Goal: Information Seeking & Learning: Learn about a topic

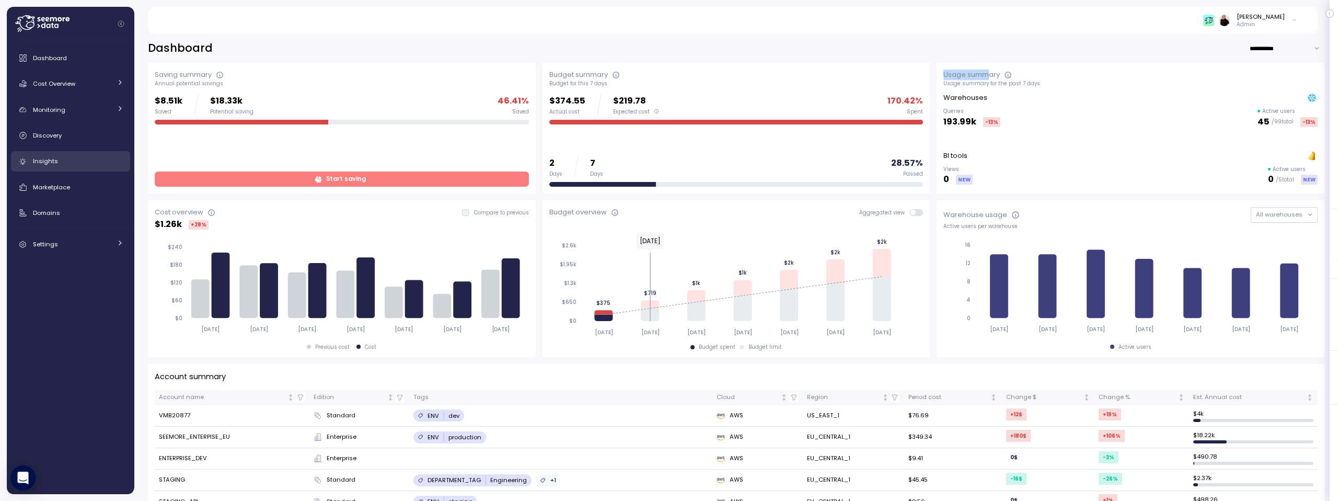
click at [55, 163] on span "Insights" at bounding box center [45, 161] width 25 height 8
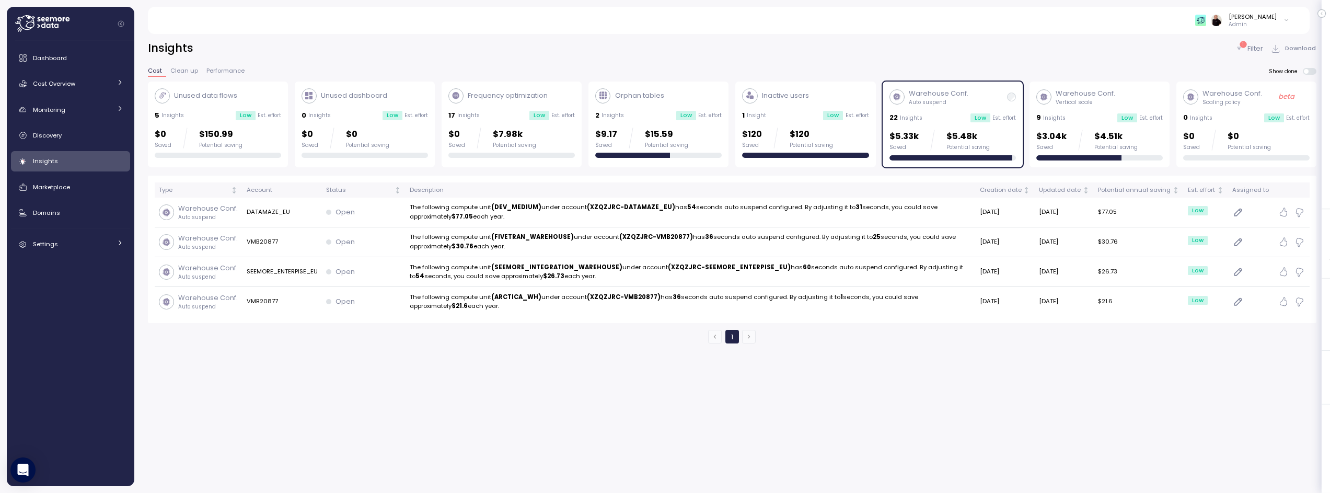
click at [260, 95] on div "Unused data flows" at bounding box center [218, 95] width 126 height 15
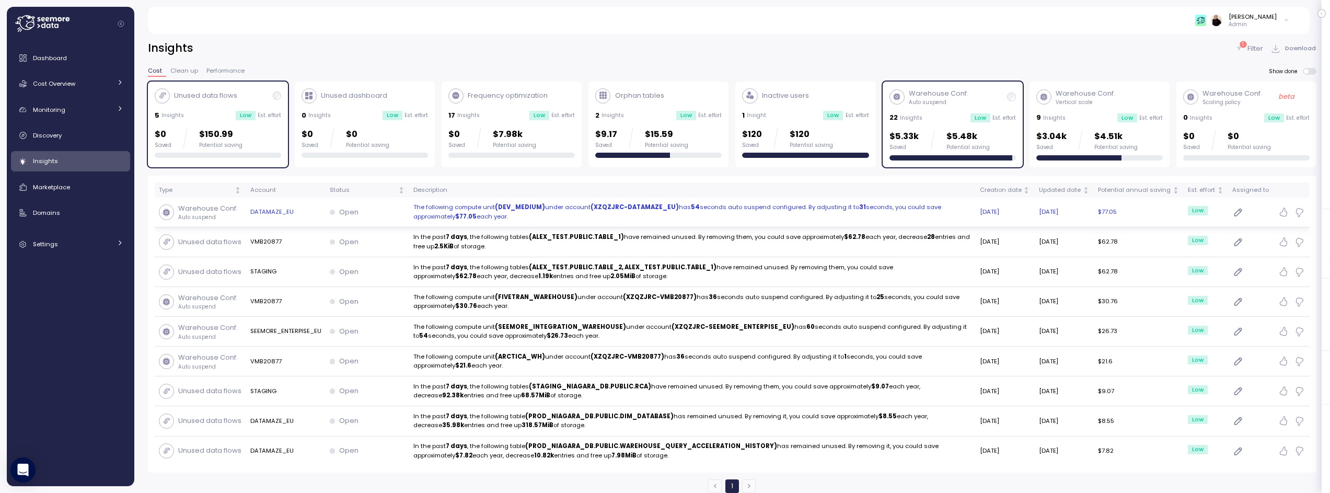
click at [685, 212] on p "The following compute unit (DEV_MEDIUM) under account (XZQZJRC-DATAMAZE_EU) has…" at bounding box center [692, 212] width 558 height 18
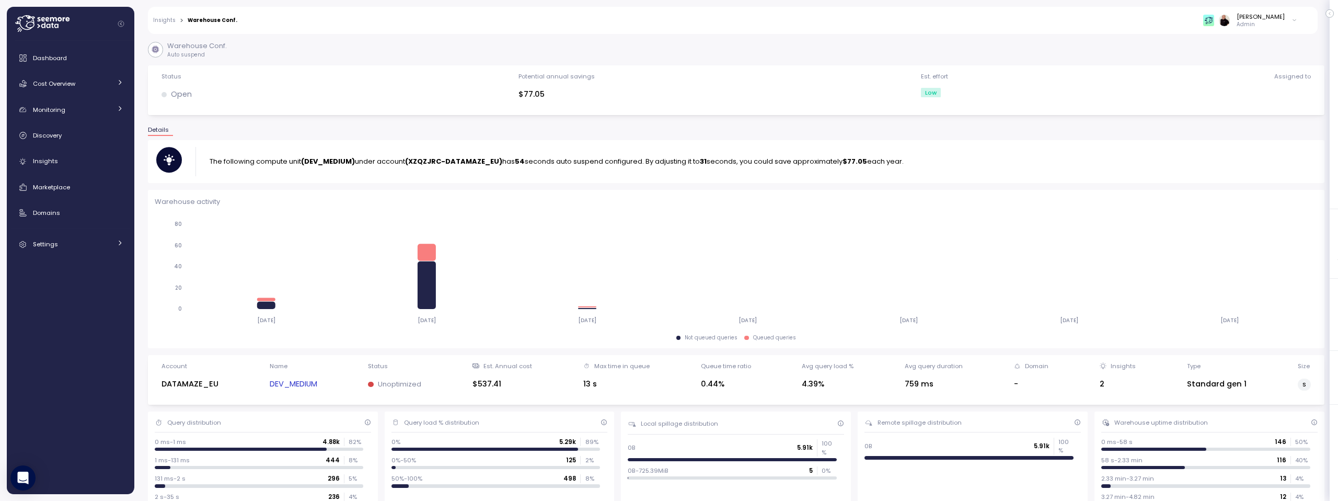
click at [165, 18] on link "Insights" at bounding box center [164, 20] width 22 height 5
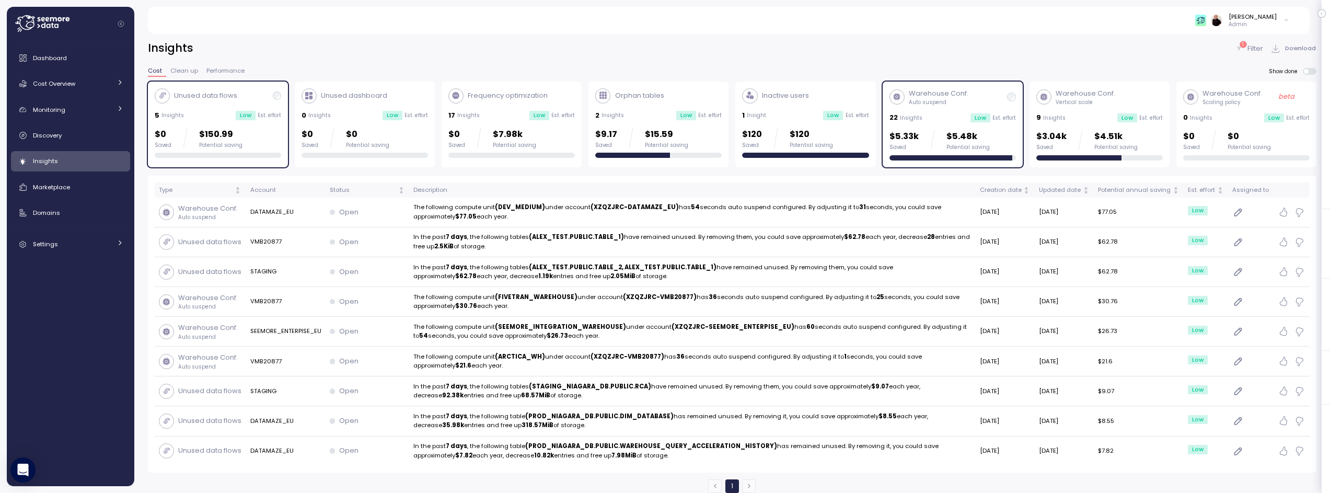
click at [973, 101] on div "Warehouse Conf. Auto suspend" at bounding box center [953, 97] width 126 height 18
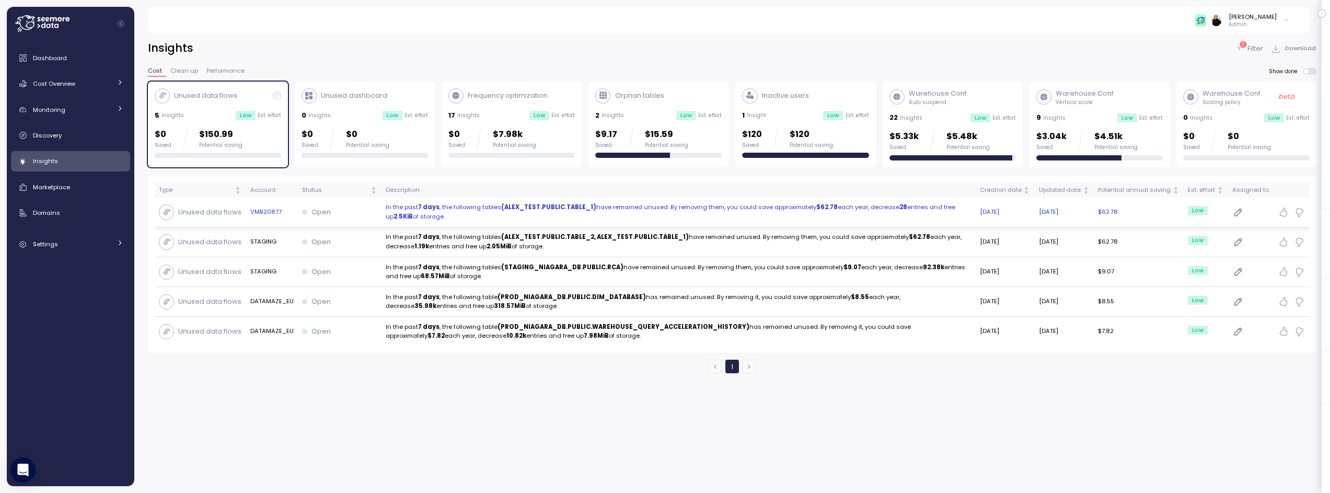
click at [429, 208] on strong "7 days" at bounding box center [428, 207] width 21 height 8
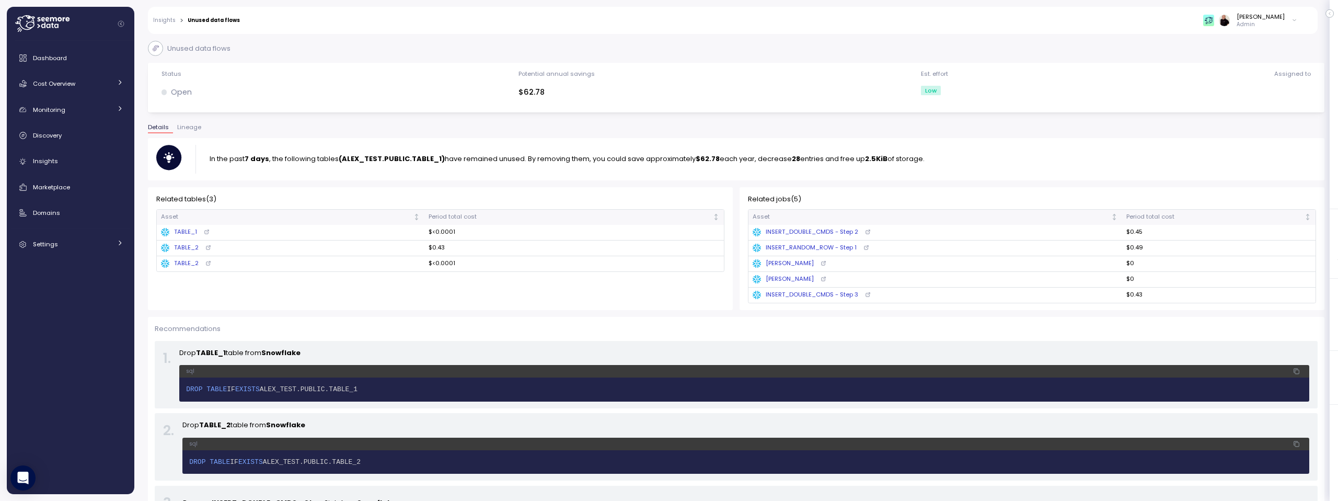
drag, startPoint x: 246, startPoint y: 157, endPoint x: 283, endPoint y: 158, distance: 37.1
click at [283, 158] on p "In the past 7 days , the following tables (ALEX_TEST.PUBLIC.TABLE_1) have remai…" at bounding box center [567, 159] width 715 height 10
drag, startPoint x: 369, startPoint y: 158, endPoint x: 427, endPoint y: 158, distance: 58.0
click at [427, 158] on strong "(ALEX_TEST.PUBLIC.TABLE_1)" at bounding box center [392, 159] width 106 height 10
drag, startPoint x: 696, startPoint y: 157, endPoint x: 716, endPoint y: 156, distance: 19.9
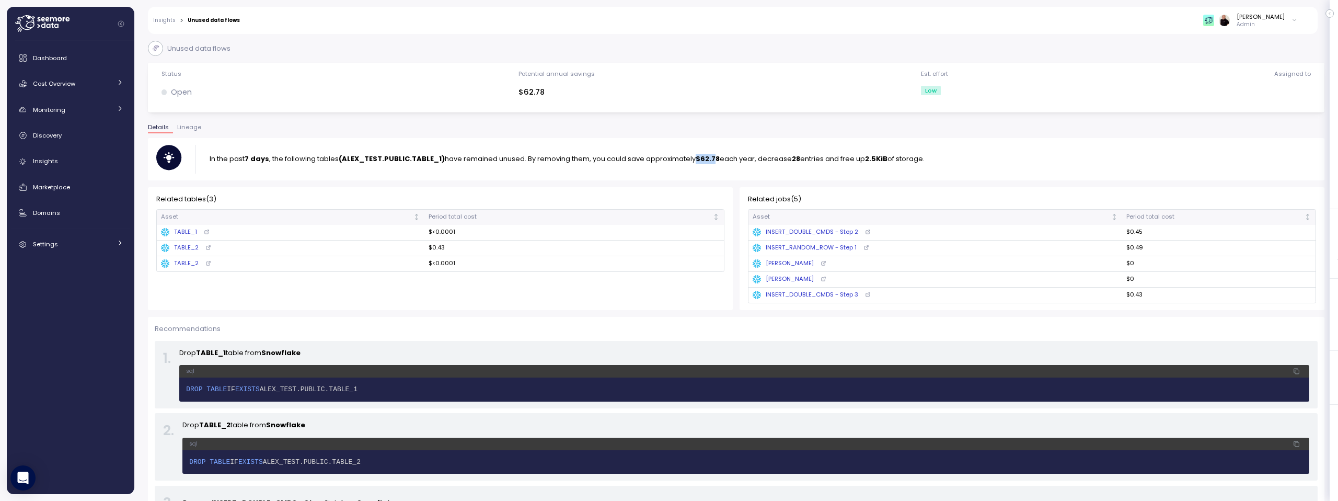
click at [716, 156] on strong "$62.78" at bounding box center [708, 159] width 24 height 10
click at [191, 125] on span "Lineage" at bounding box center [189, 127] width 24 height 6
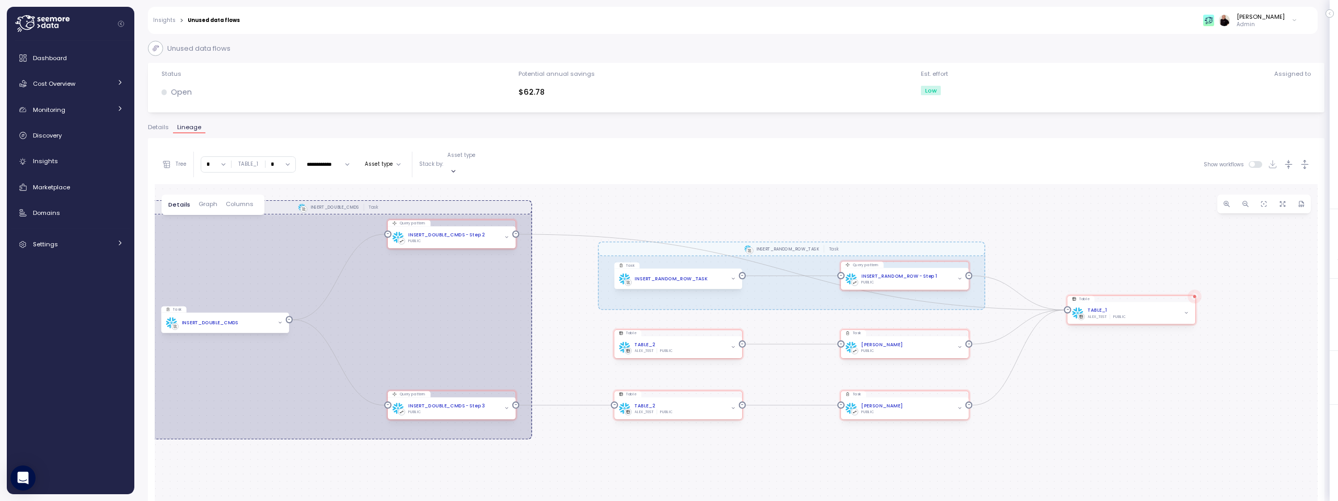
drag, startPoint x: 1182, startPoint y: 323, endPoint x: 1111, endPoint y: 247, distance: 103.5
click at [1110, 246] on div "INSERT_DOUBLE_CMDS Task INSERT_RANDOM_ROW_TASK Task Query pattern INSERT_DOUBLE…" at bounding box center [736, 394] width 1163 height 421
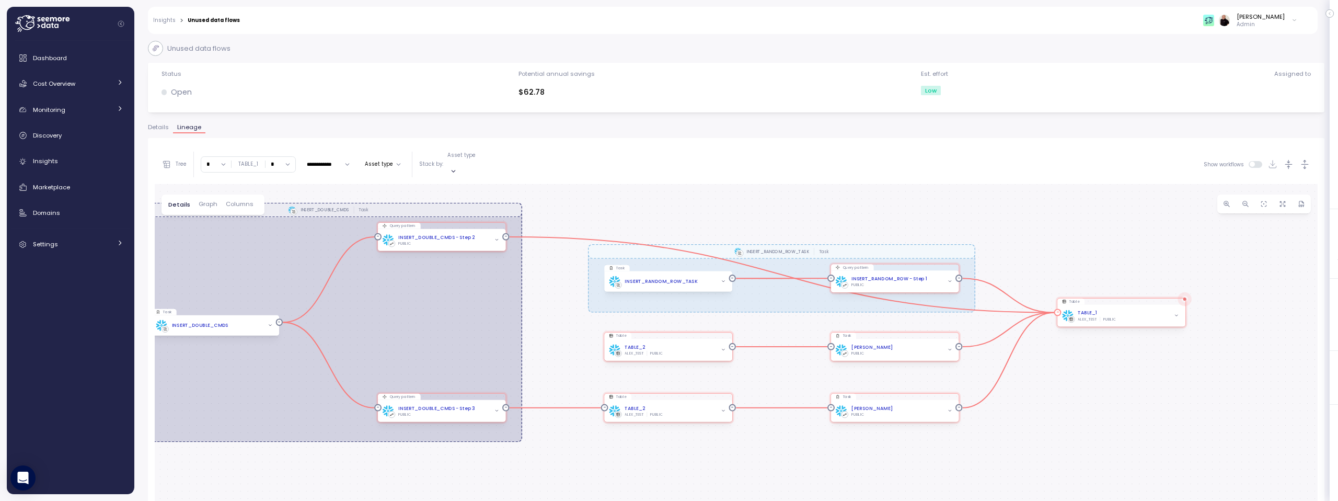
click at [1176, 315] on icon "button" at bounding box center [1176, 315] width 3 height 1
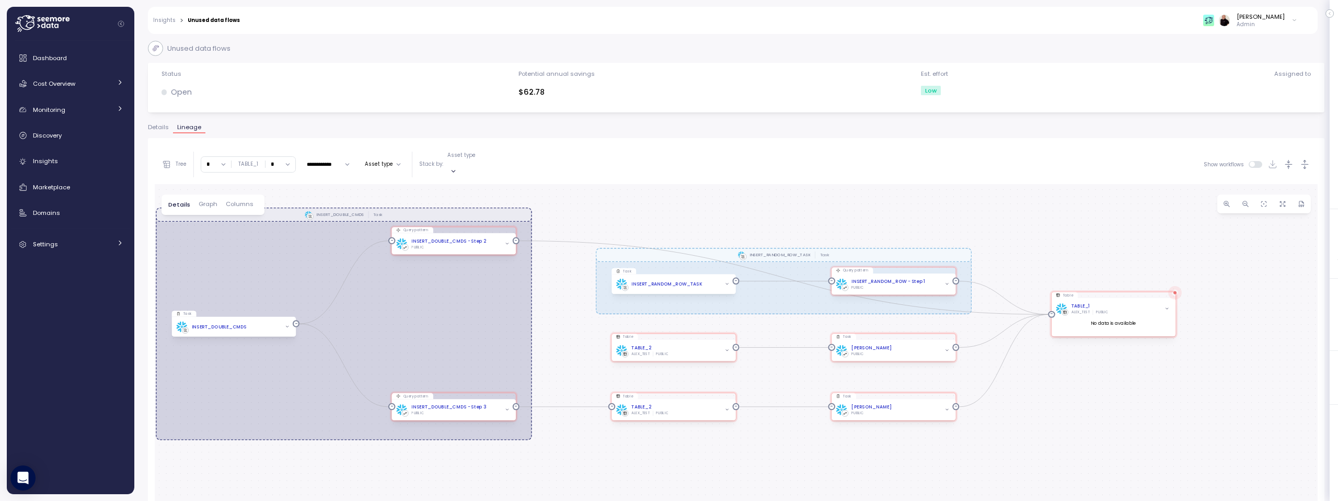
click at [155, 128] on span "Details" at bounding box center [158, 127] width 21 height 6
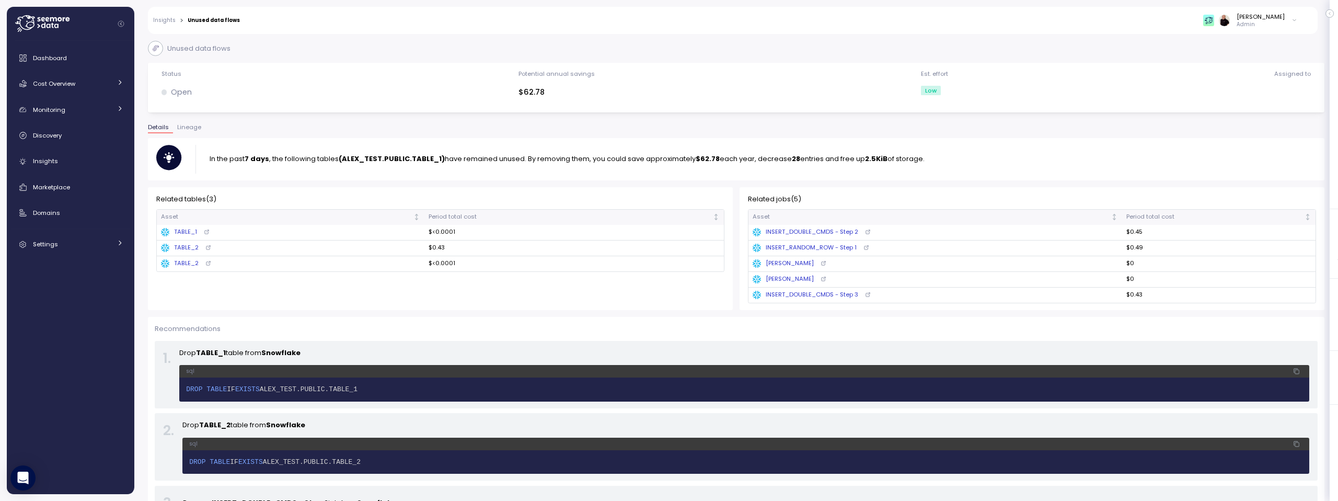
click at [164, 22] on link "Insights" at bounding box center [164, 20] width 22 height 5
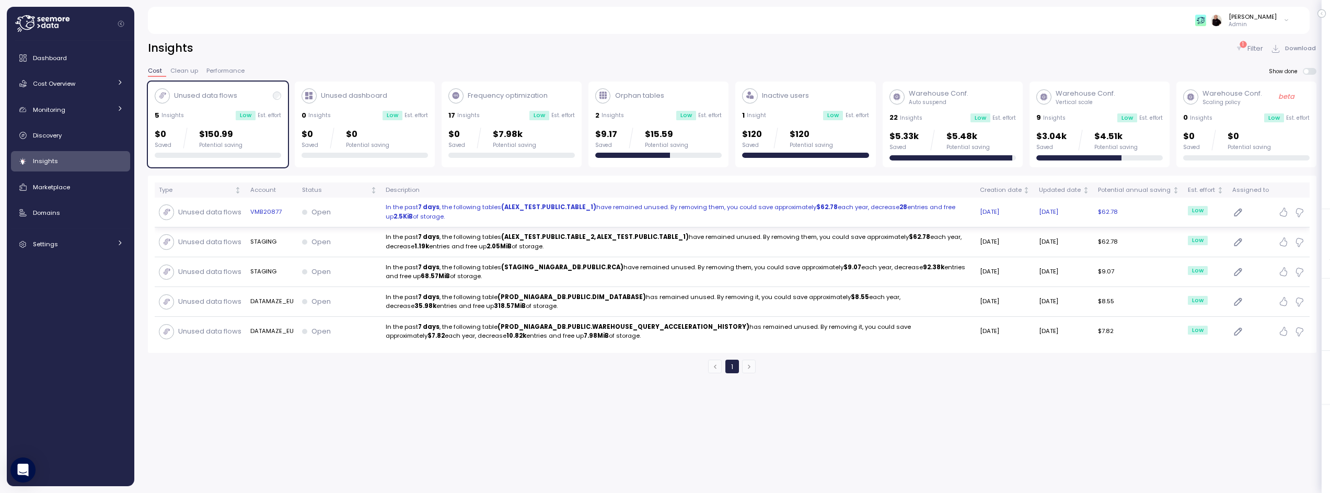
click at [520, 210] on strong "(ALEX_TEST.PUBLIC.TABLE_1)" at bounding box center [548, 207] width 95 height 8
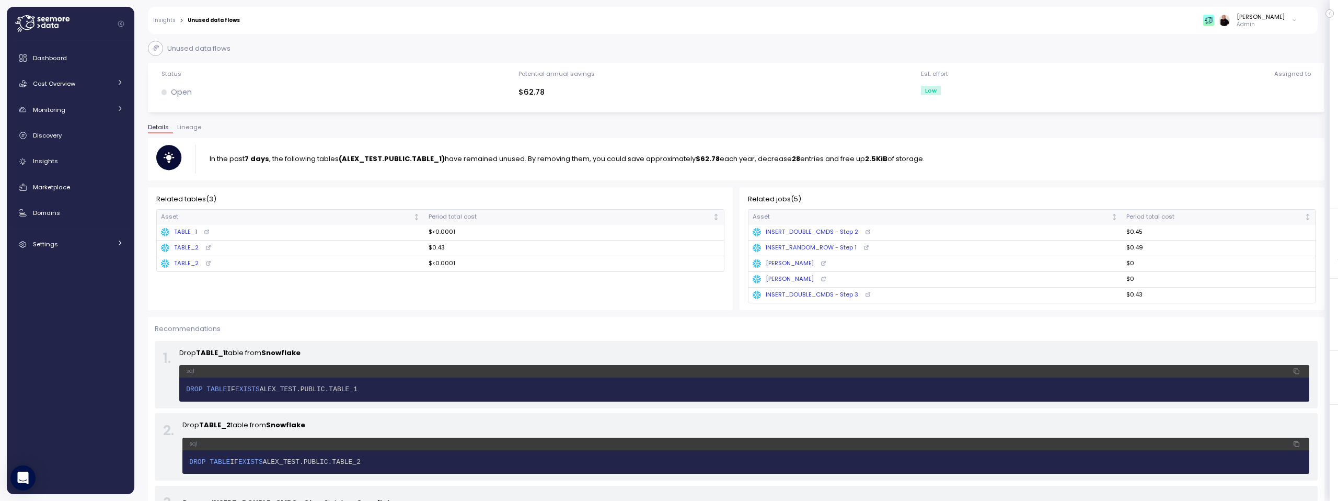
click at [166, 21] on link "Insights" at bounding box center [164, 20] width 22 height 5
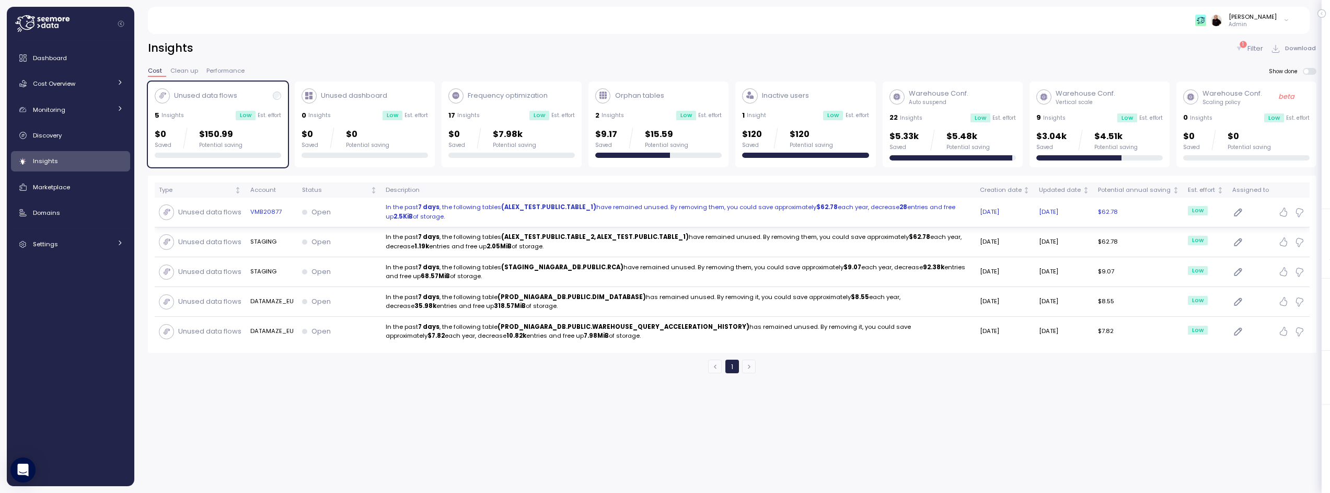
click at [594, 207] on p "In the past 7 days , the following tables (ALEX_TEST.PUBLIC.TABLE_1) have remai…" at bounding box center [679, 212] width 586 height 18
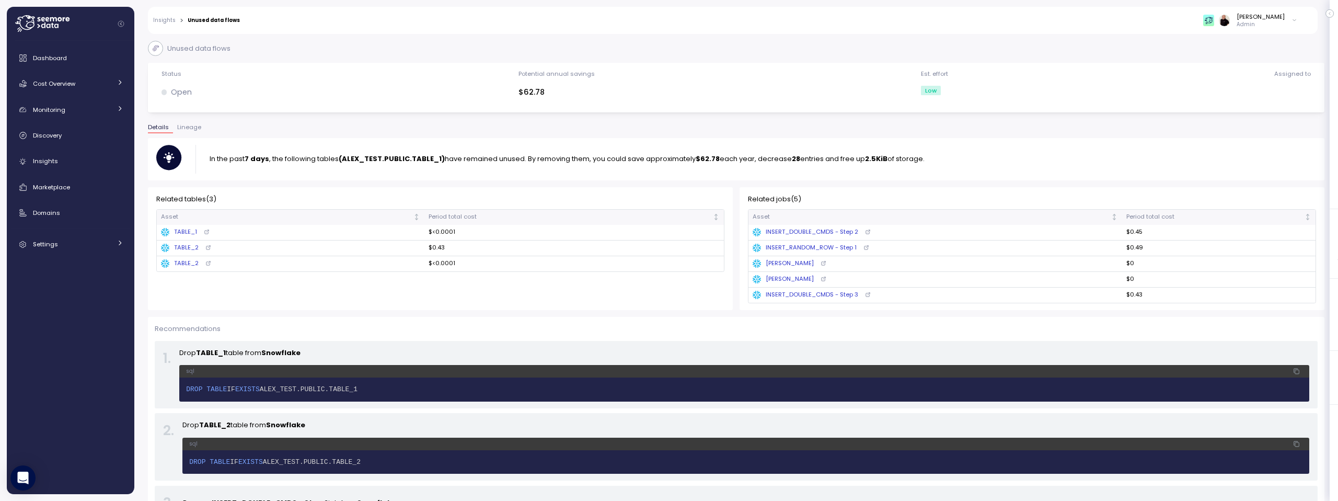
click at [163, 20] on link "Insights" at bounding box center [164, 20] width 22 height 5
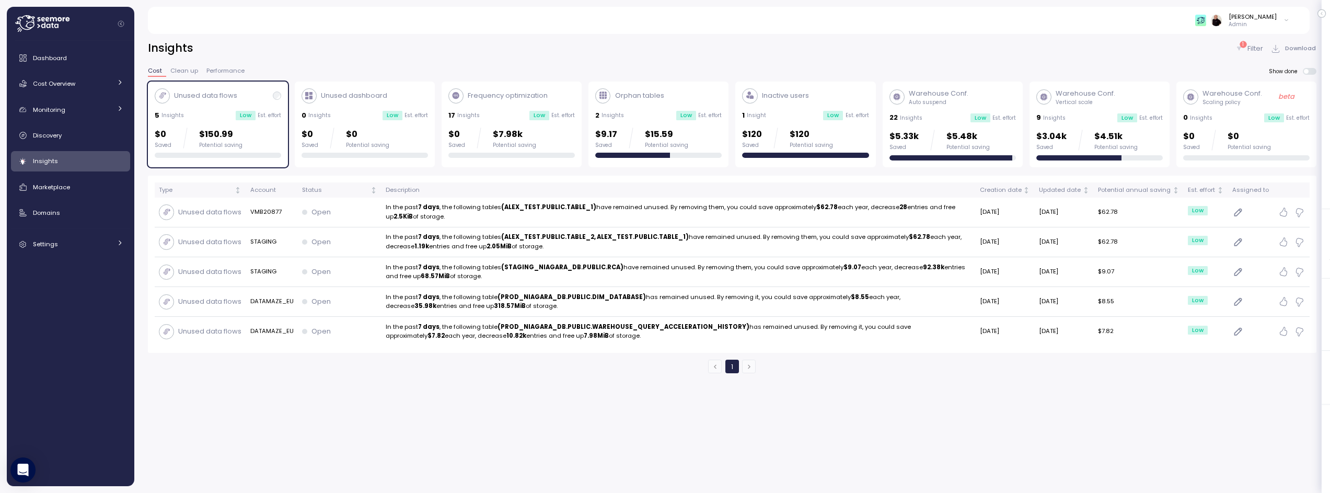
click at [405, 99] on div "Unused dashboard" at bounding box center [365, 95] width 126 height 15
click at [248, 103] on div "Unused data flows 5 Insights Low Est. effort $0 Saved $150.99 Potential saving" at bounding box center [218, 123] width 126 height 70
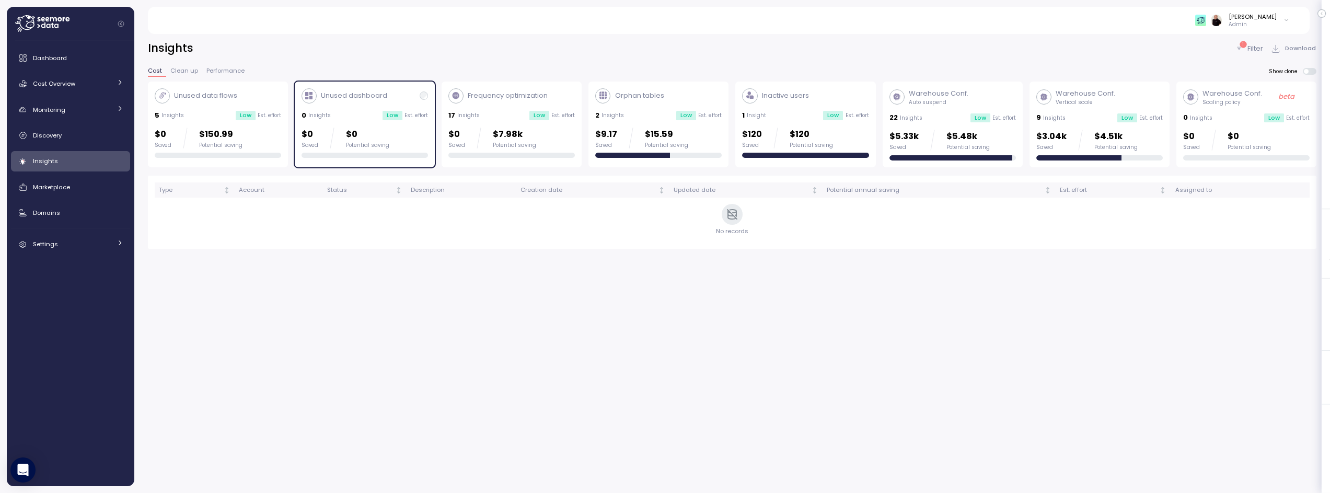
click at [383, 100] on p "Unused dashboard" at bounding box center [354, 95] width 66 height 10
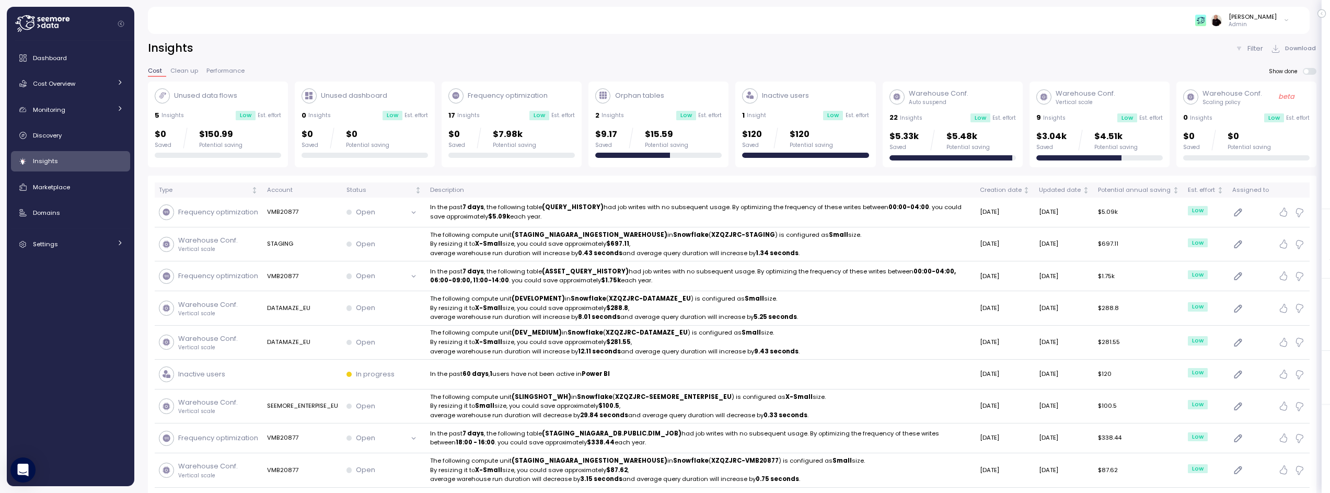
click at [512, 111] on div "17 Insights Low Est. effort" at bounding box center [511, 115] width 126 height 10
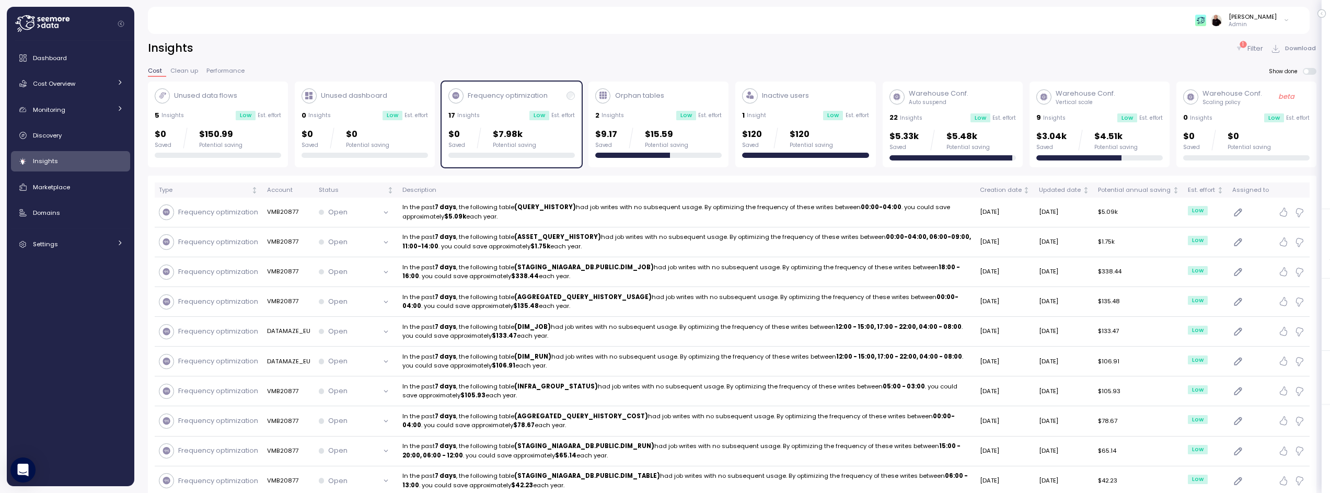
click at [521, 102] on div "Frequency optimization" at bounding box center [497, 95] width 99 height 15
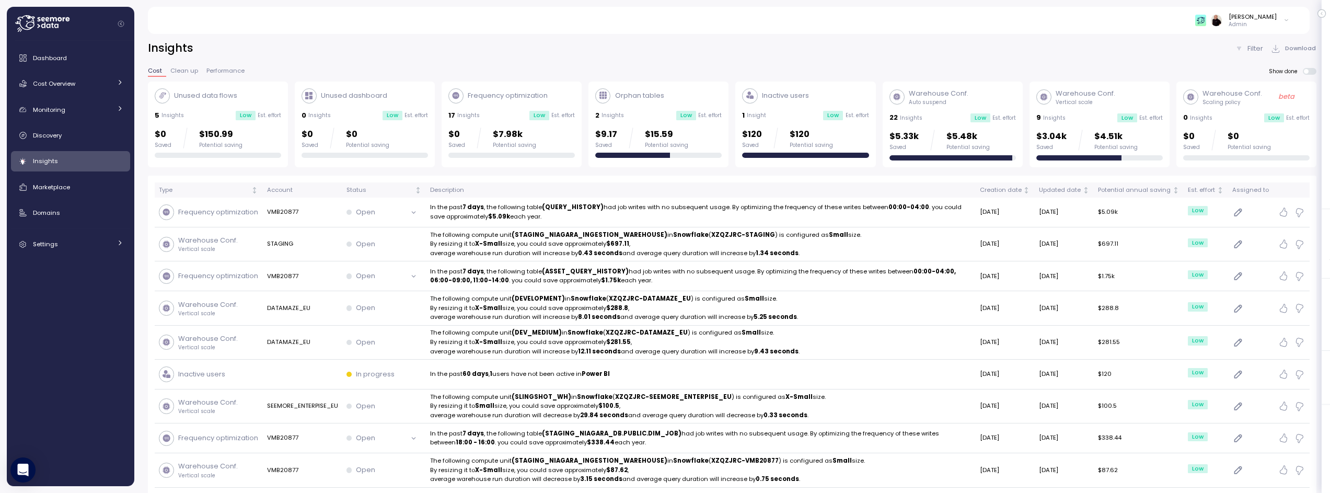
click at [689, 95] on div "Orphan tables" at bounding box center [658, 95] width 126 height 15
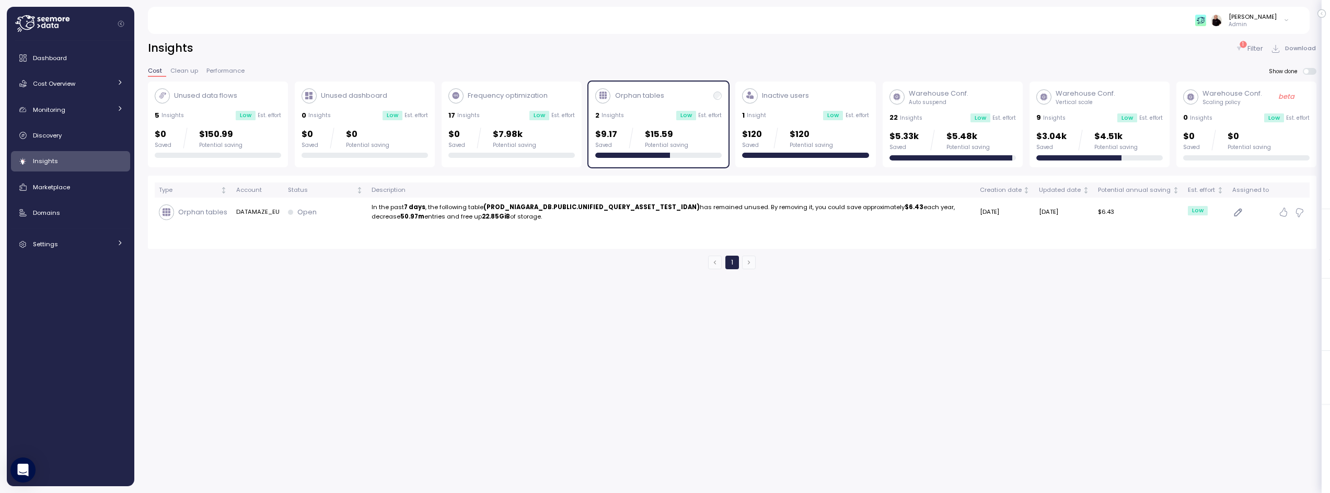
click at [681, 87] on div "Orphan tables 2 Insights Low Est. effort $9.17 Saved $15.59 Potential saving" at bounding box center [659, 125] width 140 height 86
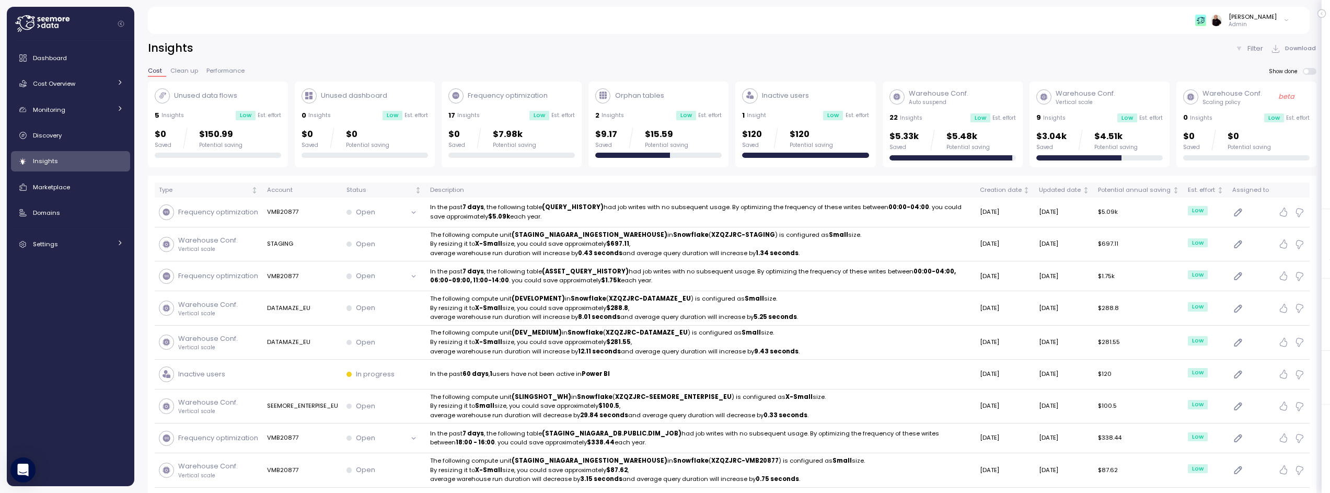
click at [259, 94] on div "Unused data flows" at bounding box center [218, 95] width 126 height 15
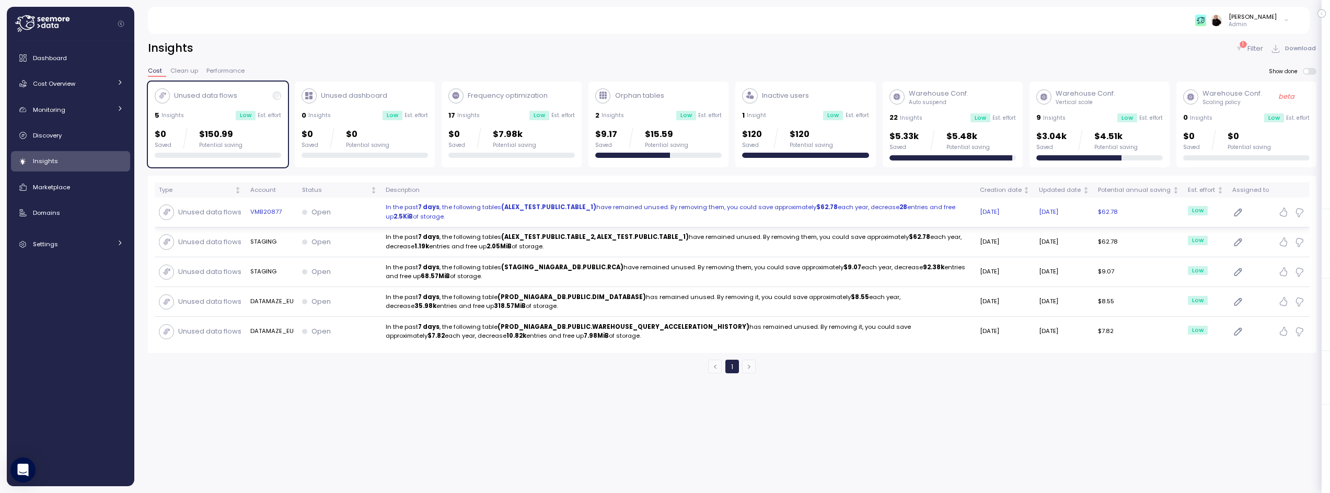
click at [531, 216] on p "In the past 7 days , the following tables (ALEX_TEST.PUBLIC.TABLE_1) have remai…" at bounding box center [679, 212] width 586 height 18
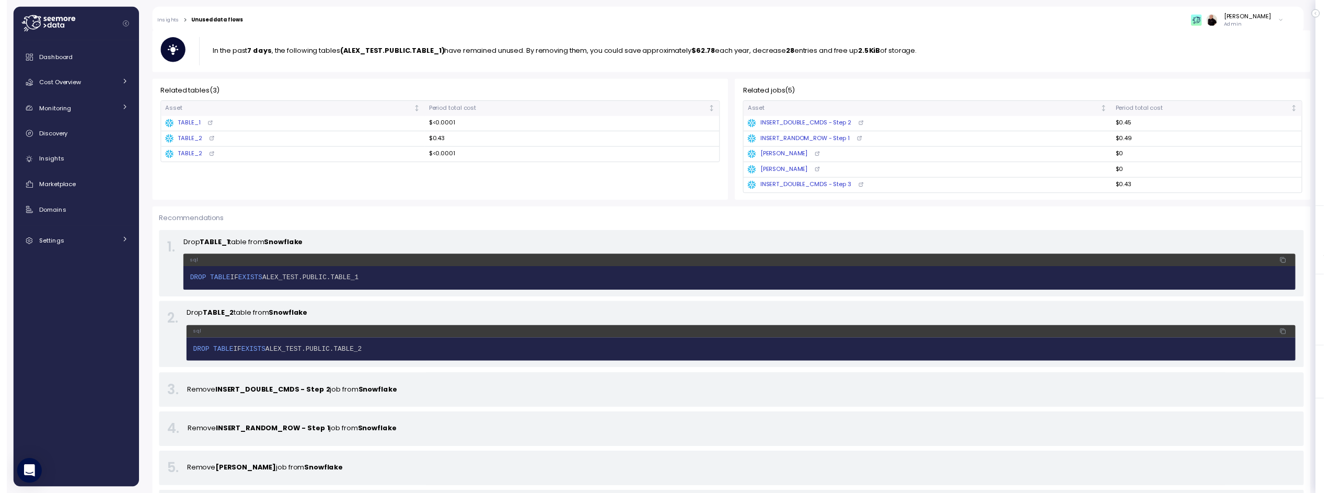
scroll to position [153, 0]
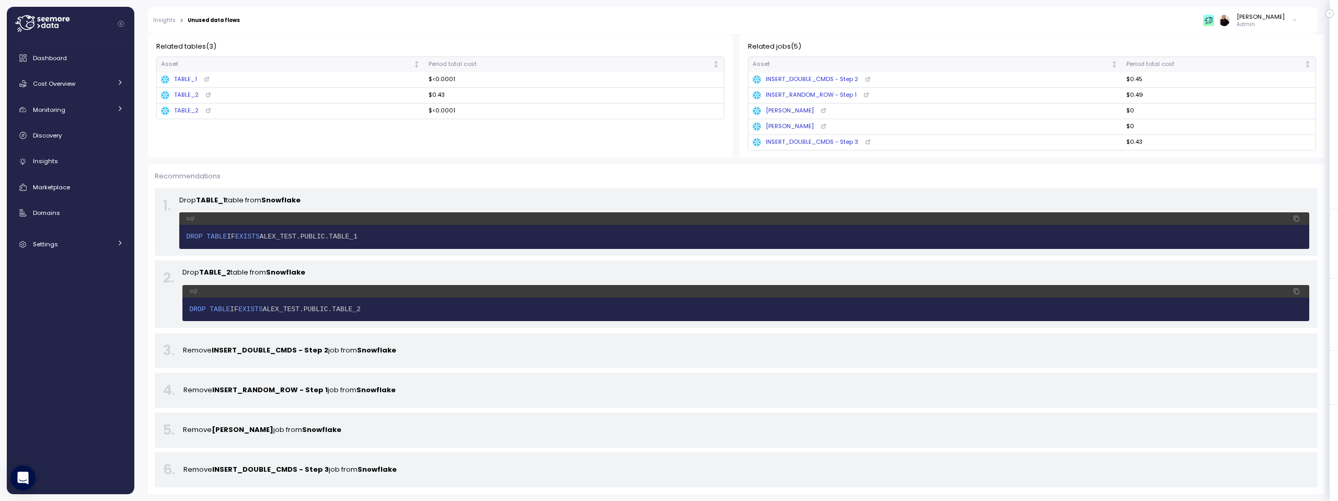
click at [163, 20] on link "Insights" at bounding box center [164, 20] width 22 height 5
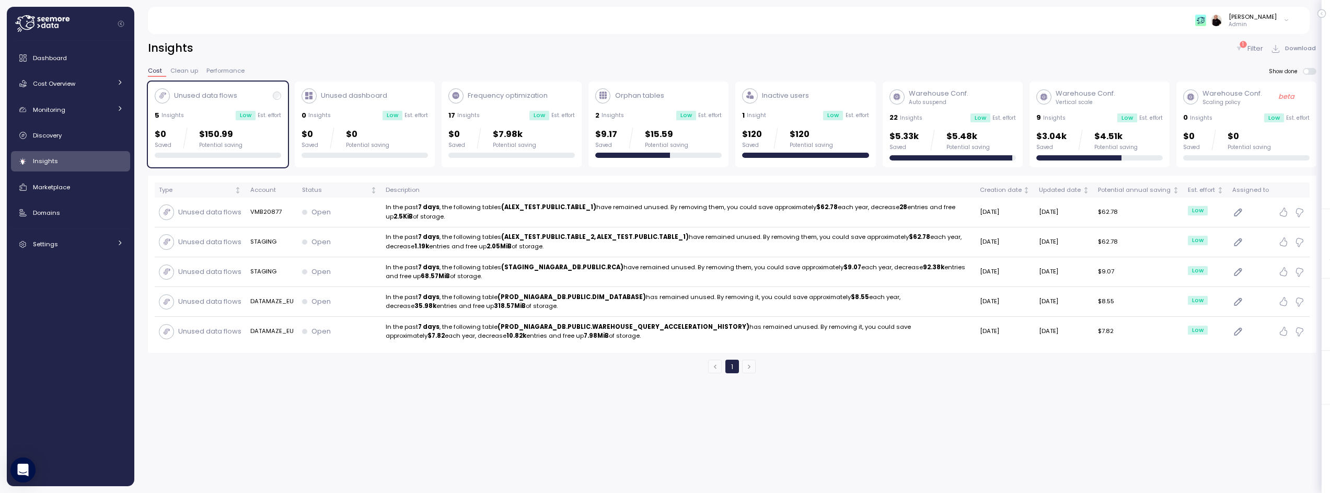
click at [243, 90] on div "Unused data flows" at bounding box center [218, 95] width 126 height 15
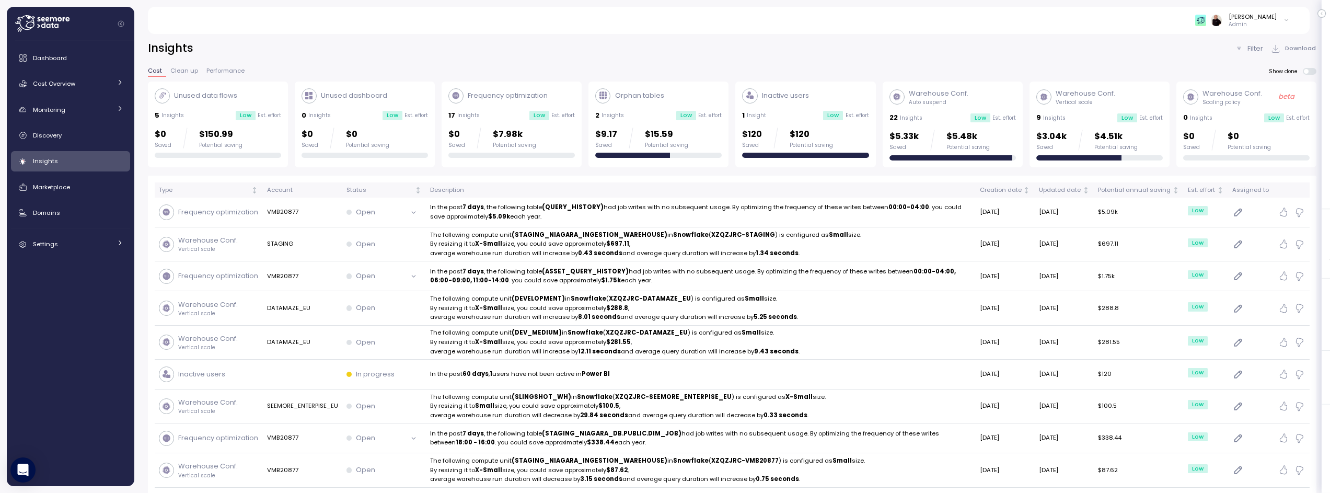
click at [681, 95] on div "Orphan tables" at bounding box center [658, 95] width 126 height 15
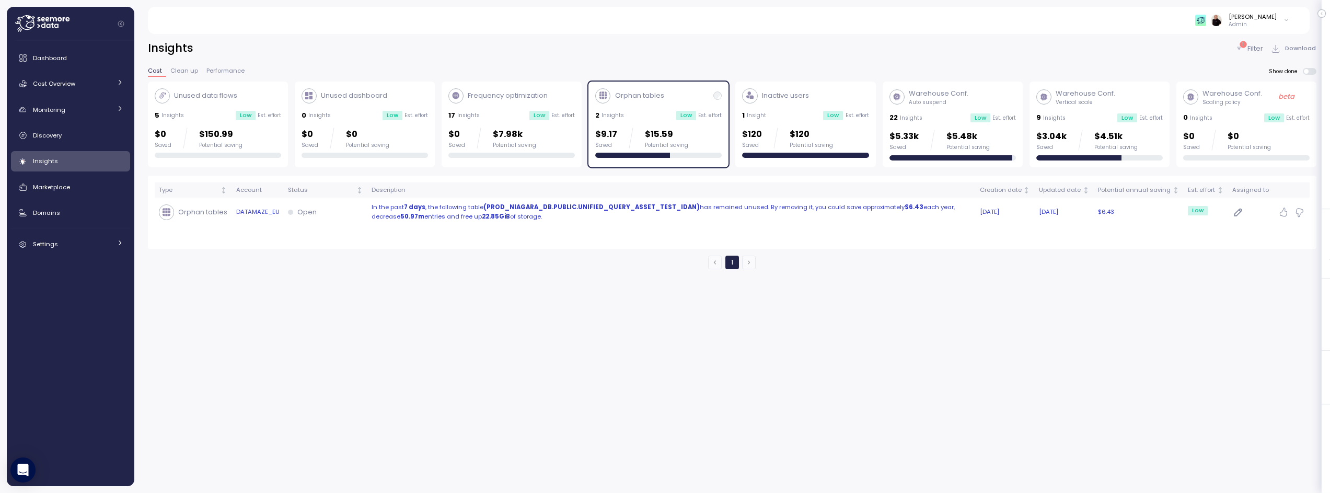
click at [609, 205] on strong "(PROD_NIAGARA_DB.PUBLIC.UNIFIED_QUERY_ASSET_TEST_IDAN)" at bounding box center [591, 207] width 216 height 8
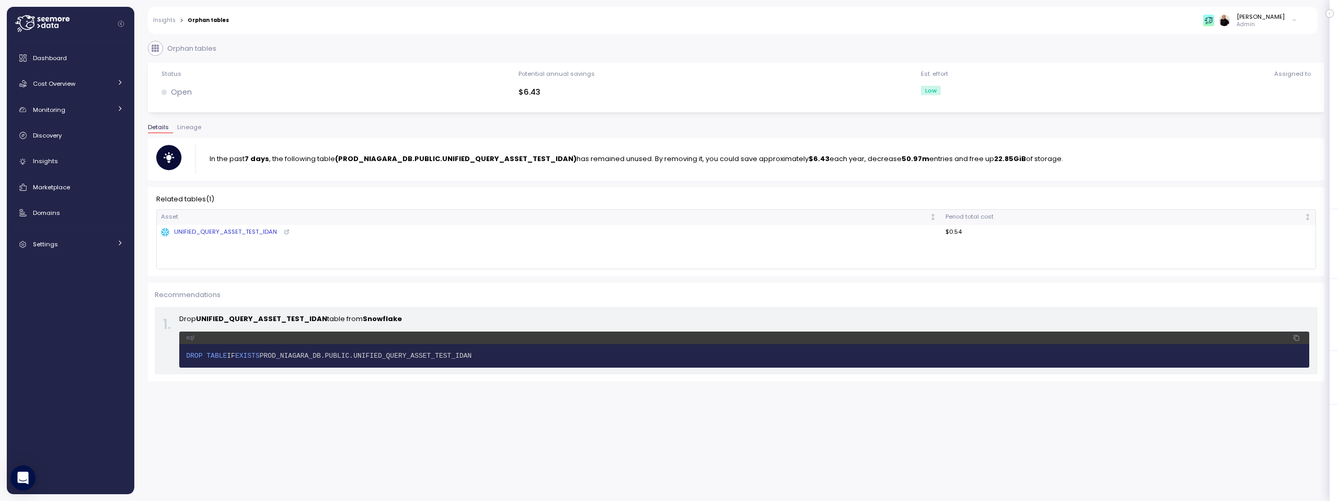
click at [186, 126] on span "Lineage" at bounding box center [189, 127] width 24 height 6
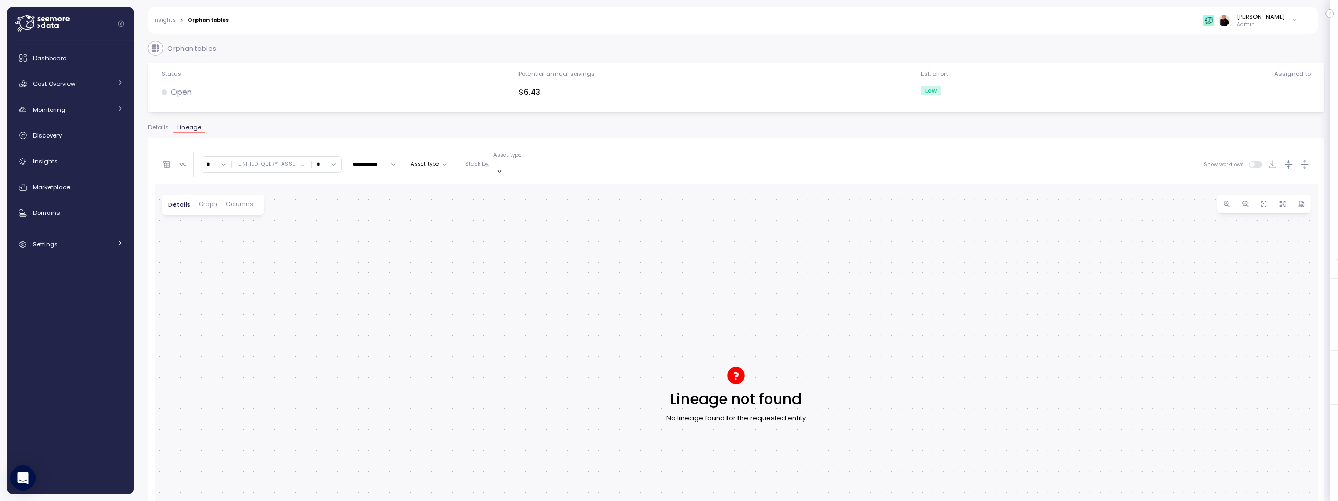
click at [154, 125] on span "Details" at bounding box center [158, 127] width 21 height 6
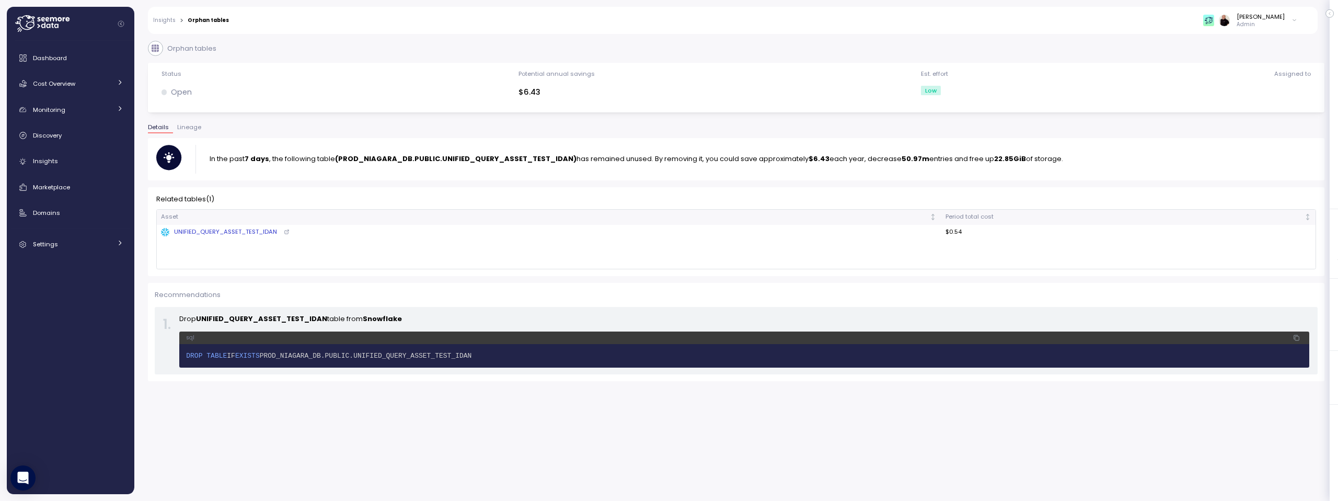
click at [163, 19] on link "Insights" at bounding box center [164, 20] width 22 height 5
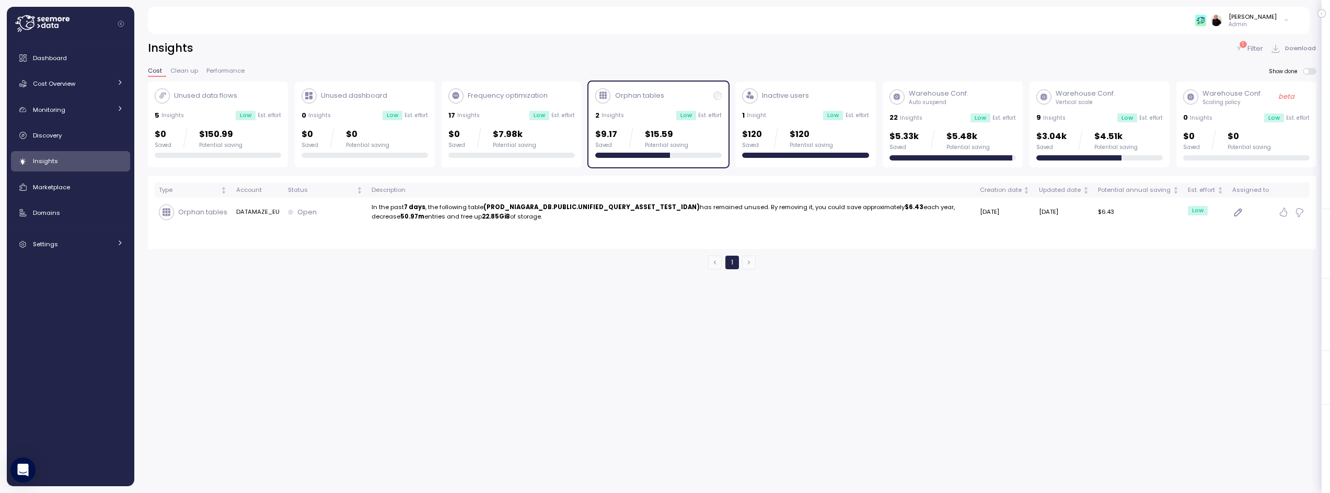
click at [686, 103] on div "Orphan tables 2 Insights Low Est. effort $9.17 Saved $15.59 Potential saving" at bounding box center [658, 123] width 126 height 70
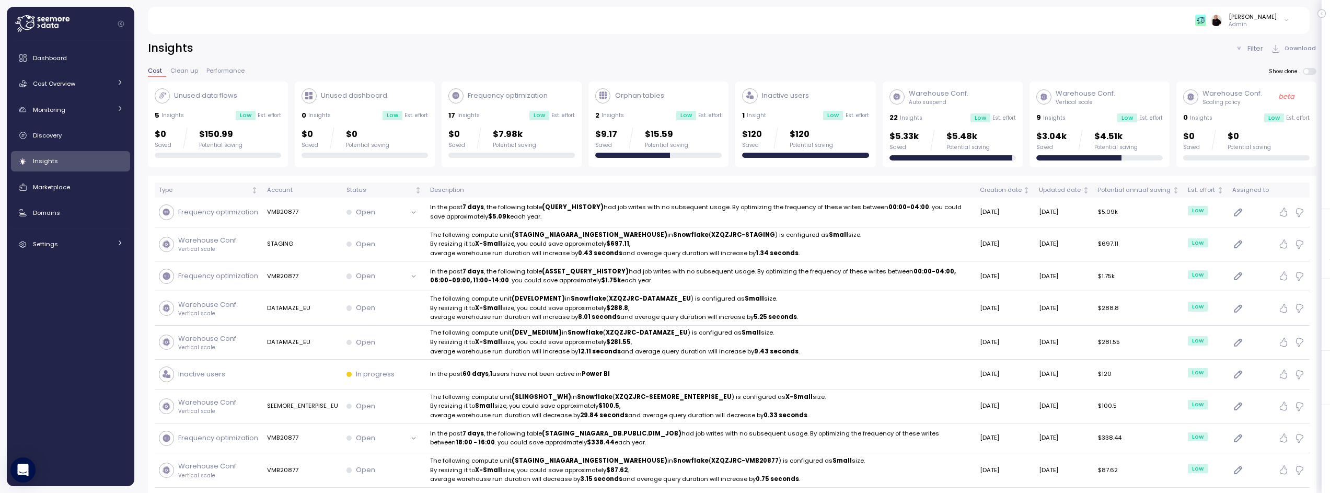
click at [262, 100] on div "Unused data flows" at bounding box center [218, 95] width 126 height 15
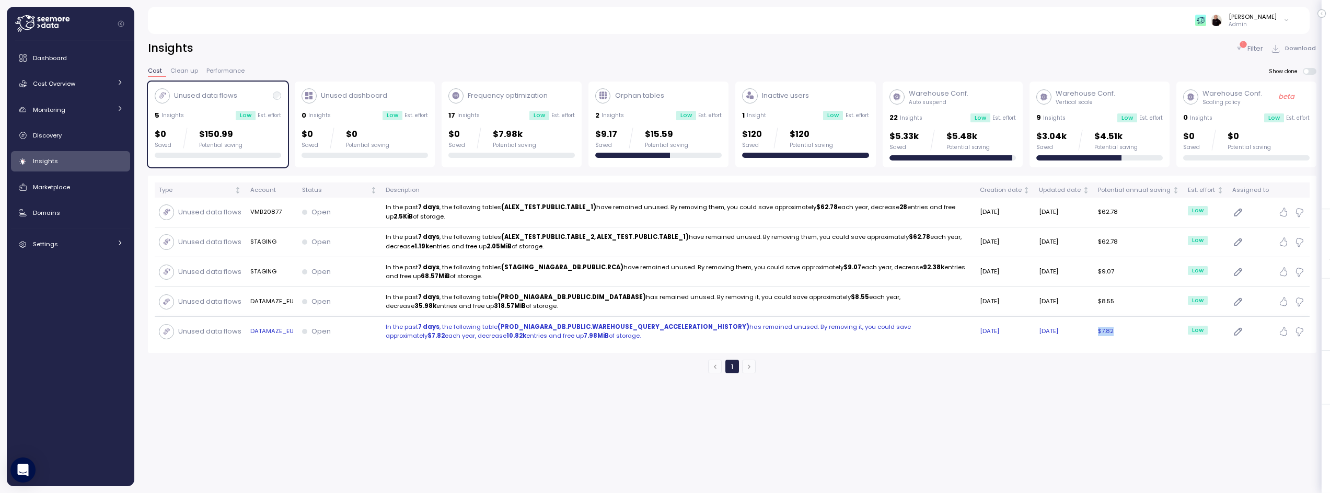
drag, startPoint x: 1132, startPoint y: 331, endPoint x: 1107, endPoint y: 331, distance: 25.1
click at [1107, 331] on td "$7.82" at bounding box center [1139, 331] width 90 height 29
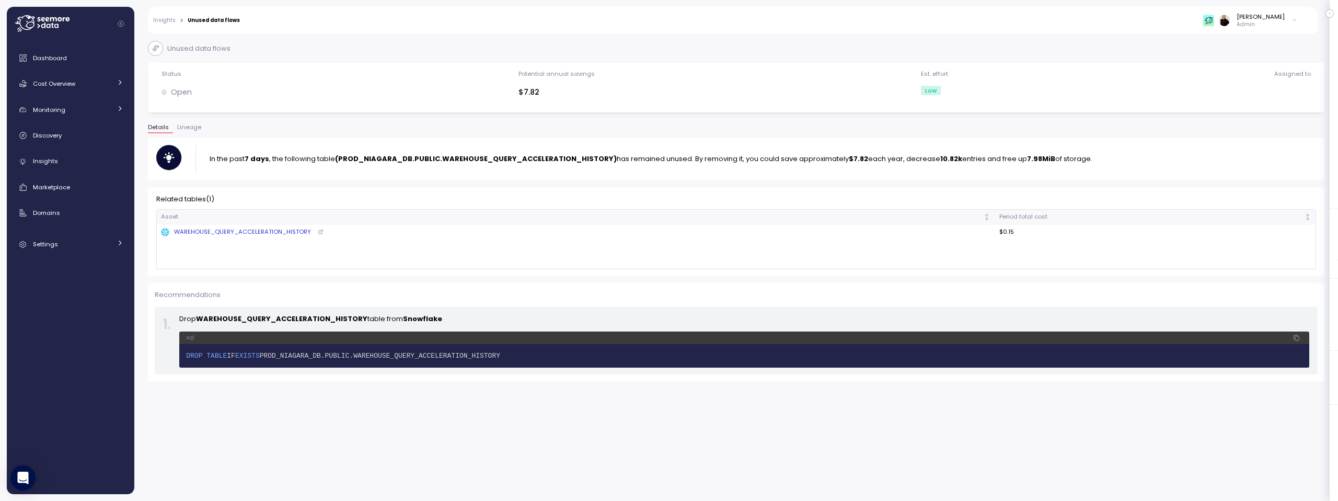
click at [158, 21] on link "Insights" at bounding box center [164, 20] width 22 height 5
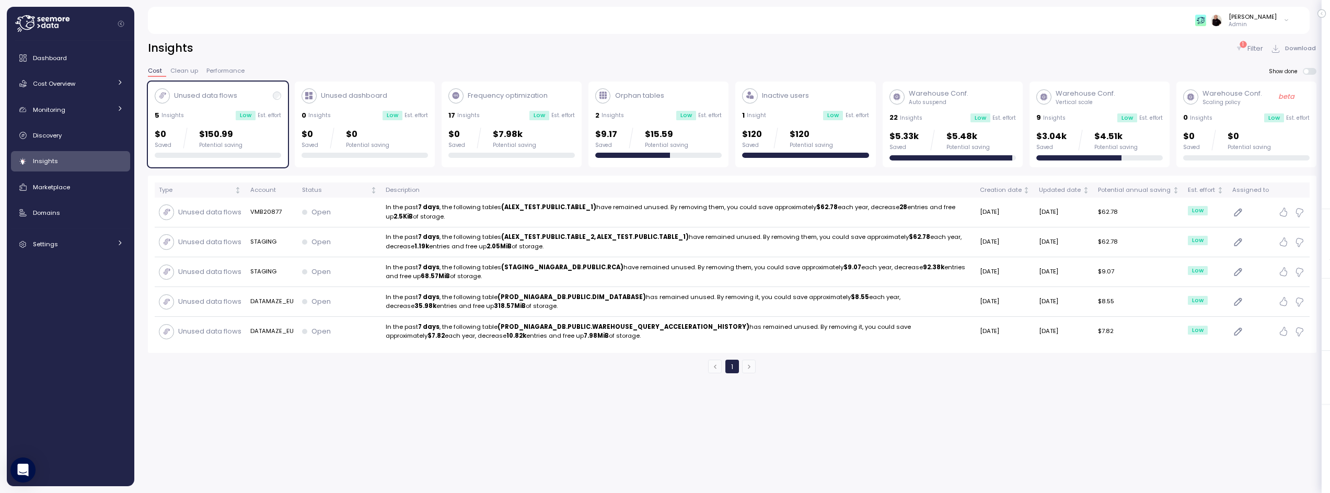
click at [182, 69] on span "Clean up" at bounding box center [184, 71] width 28 height 6
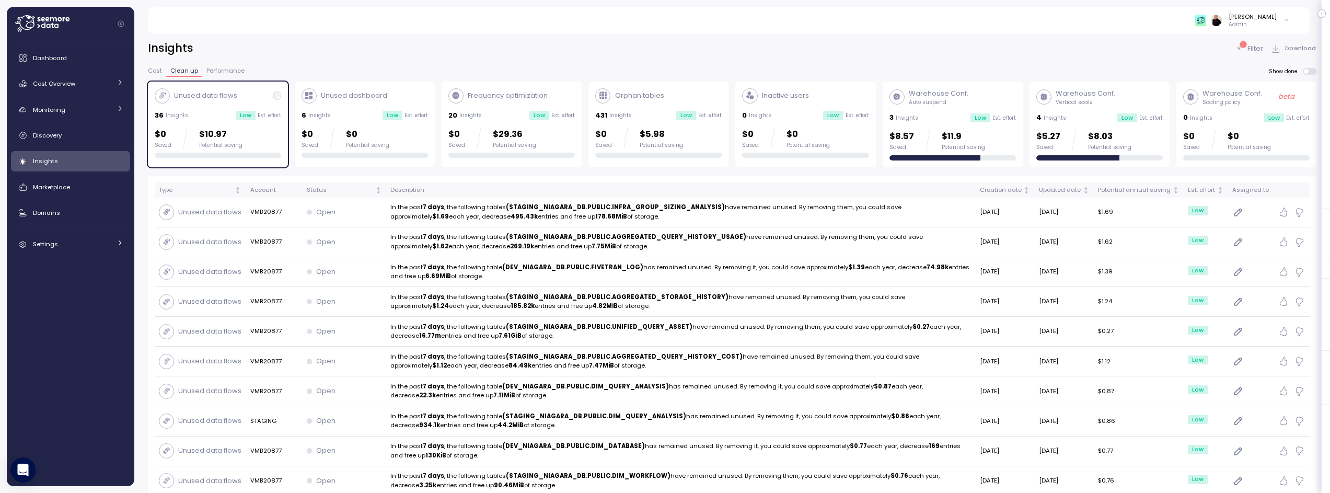
click at [152, 70] on span "Cost" at bounding box center [155, 71] width 14 height 6
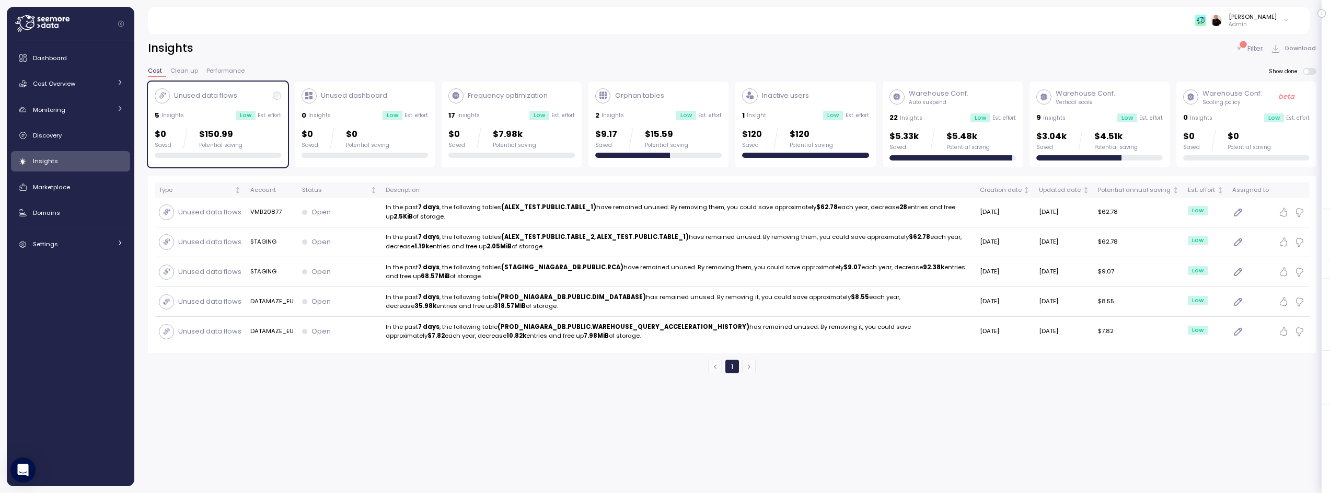
click at [252, 97] on div "Unused data flows" at bounding box center [218, 95] width 126 height 15
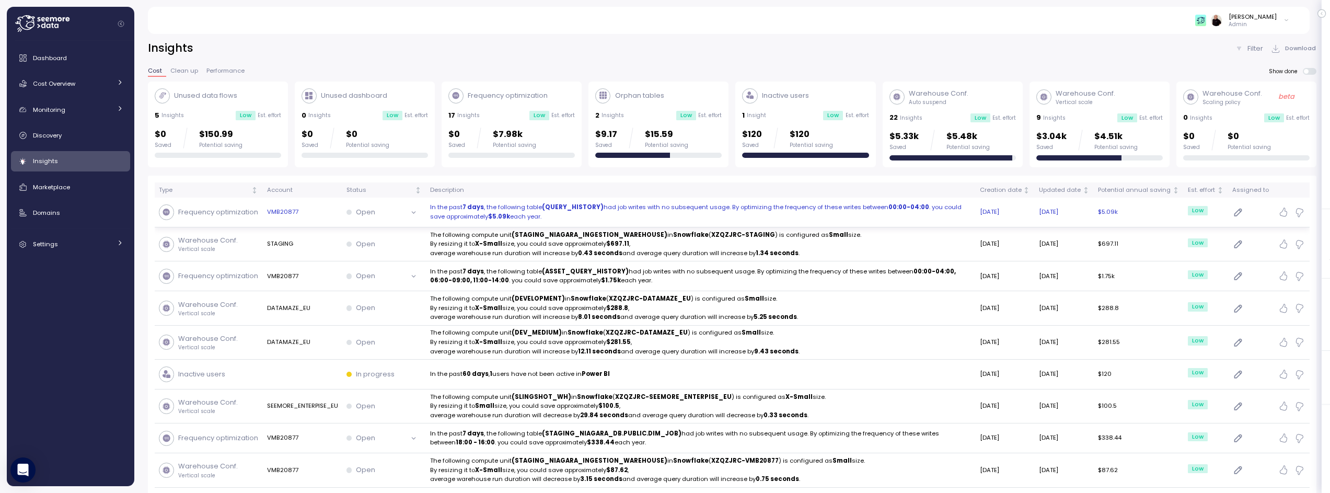
click at [659, 212] on p "In the past 7 days , the following table (QUERY_HISTORY) had job writes with no…" at bounding box center [701, 212] width 542 height 18
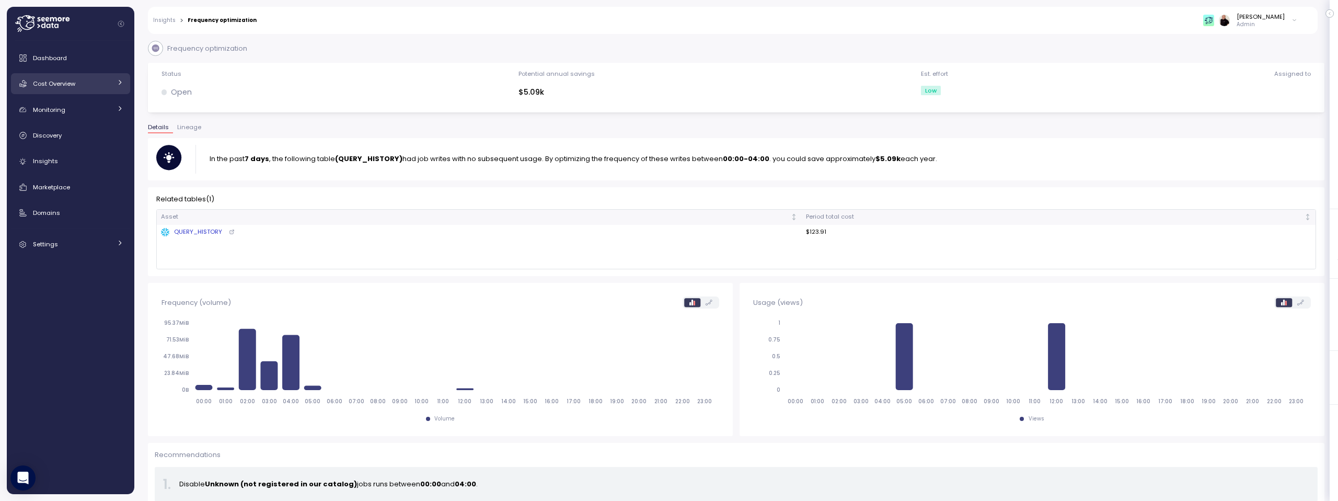
click at [59, 85] on span "Cost Overview" at bounding box center [54, 83] width 42 height 8
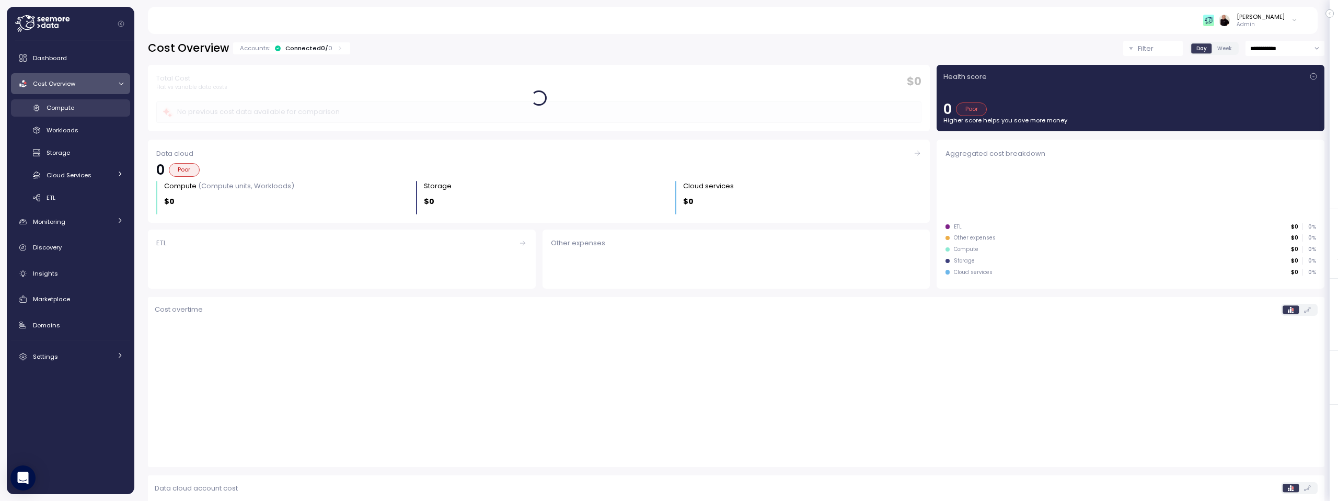
click at [57, 103] on span "Compute" at bounding box center [61, 107] width 28 height 8
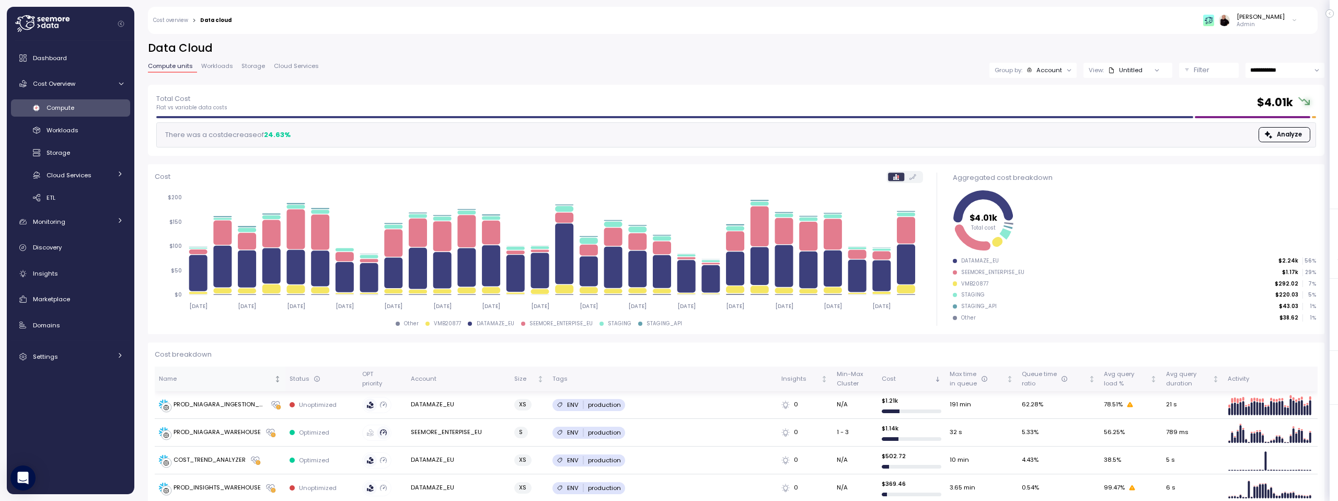
scroll to position [190, 0]
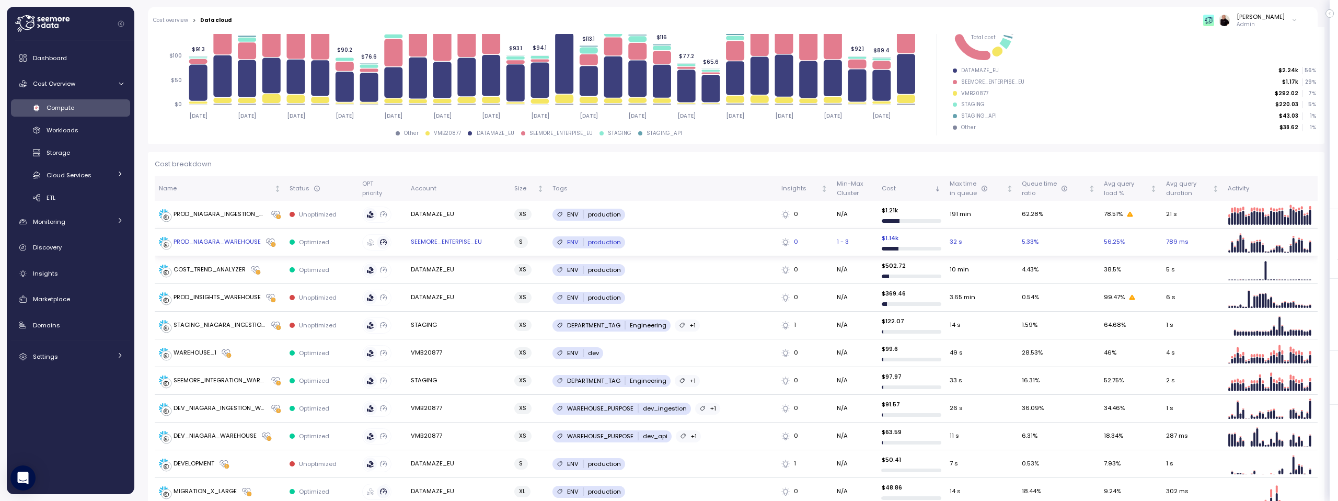
click at [207, 240] on div "PROD_NIAGARA_WAREHOUSE" at bounding box center [217, 241] width 87 height 9
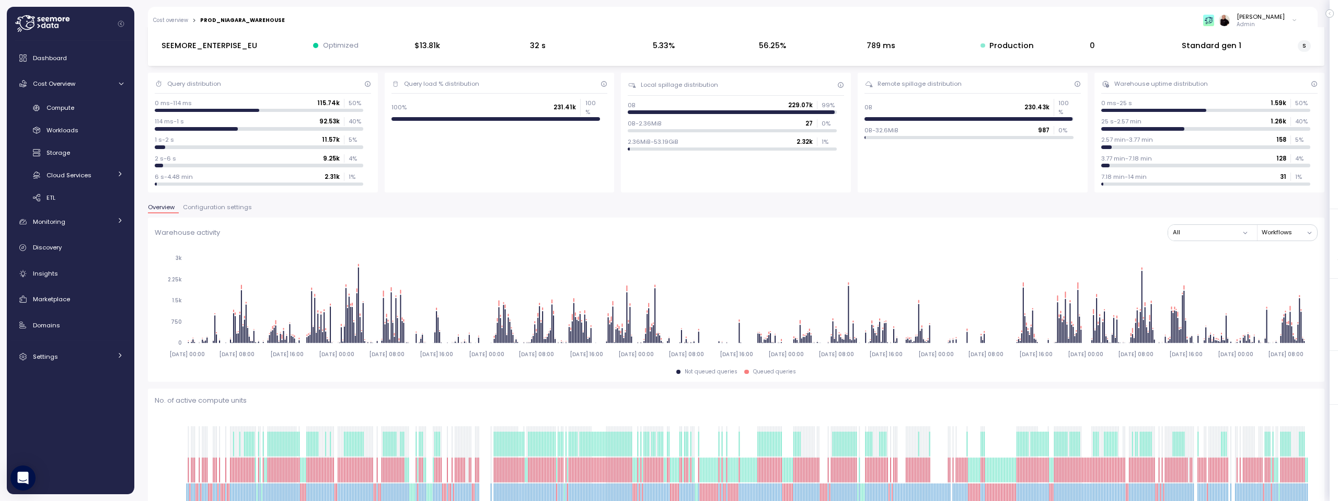
scroll to position [45, 0]
click at [225, 208] on span "Configuration settings" at bounding box center [217, 209] width 69 height 6
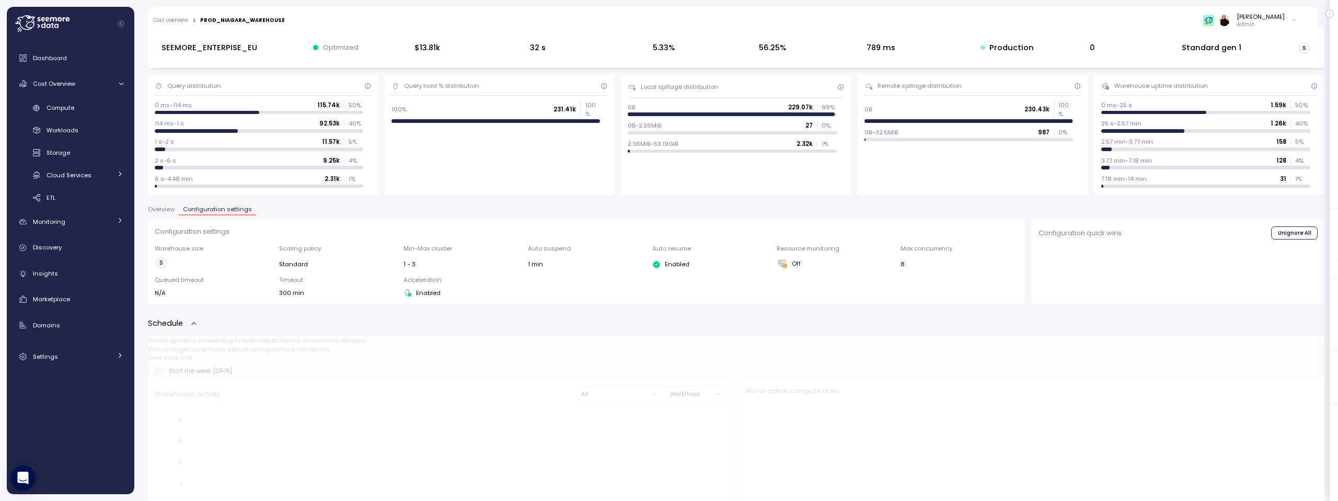
click at [231, 211] on span "Configuration settings" at bounding box center [217, 209] width 69 height 6
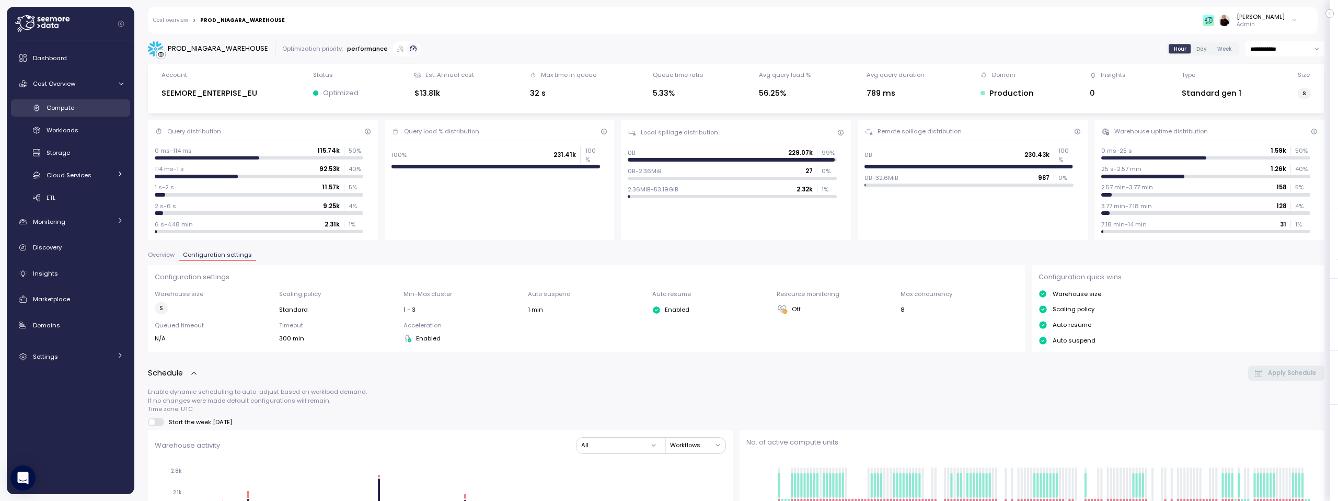
click at [61, 106] on span "Compute" at bounding box center [61, 107] width 28 height 8
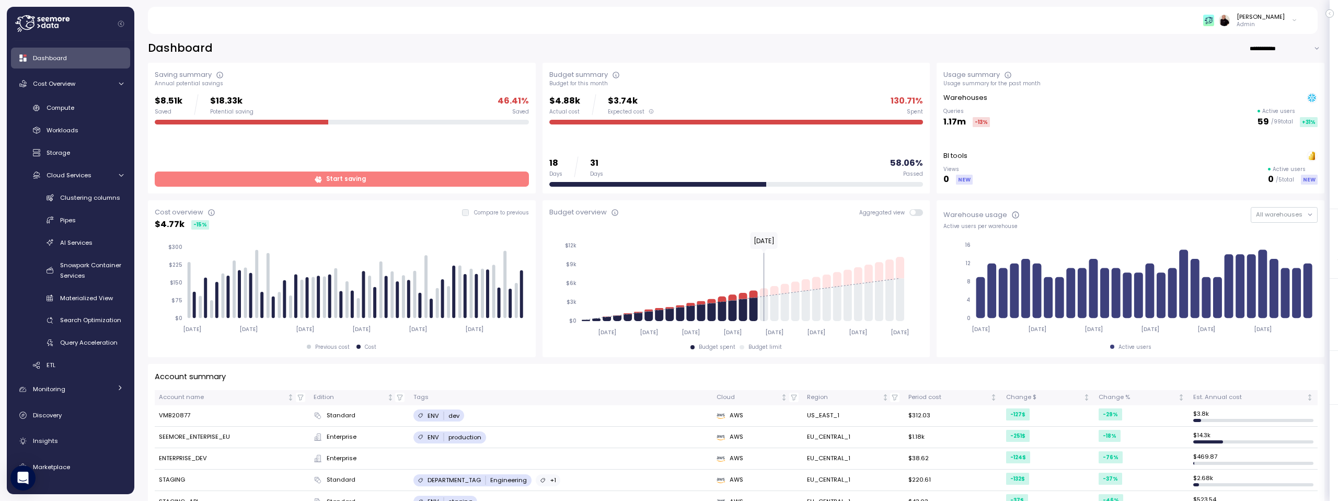
click at [1277, 18] on div "[PERSON_NAME]" at bounding box center [1261, 17] width 48 height 8
click at [1242, 79] on div "Artlist" at bounding box center [1246, 79] width 68 height 9
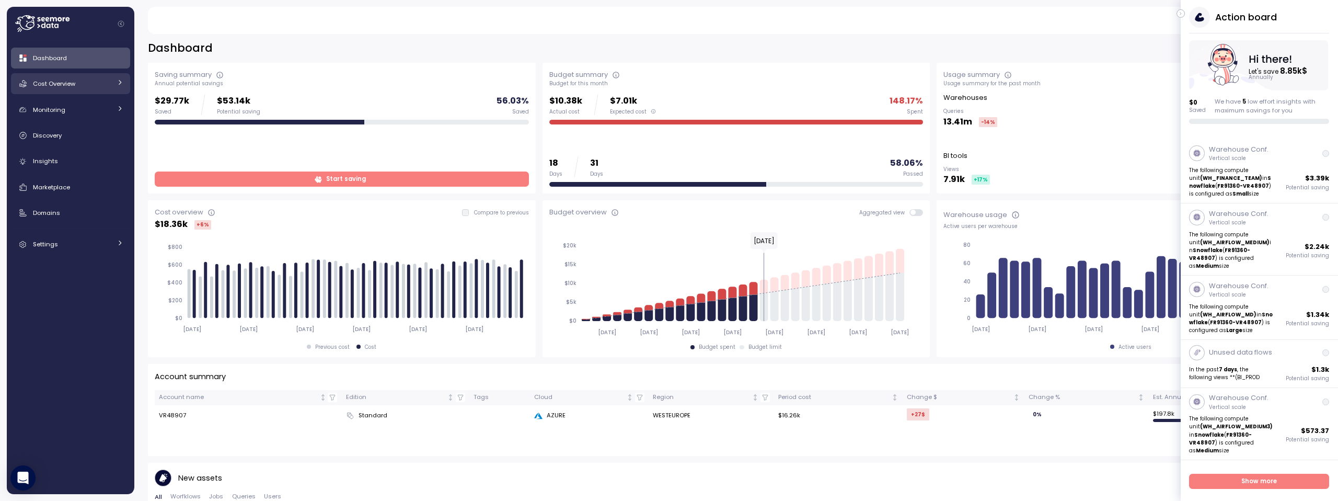
click at [60, 84] on span "Cost Overview" at bounding box center [54, 83] width 42 height 8
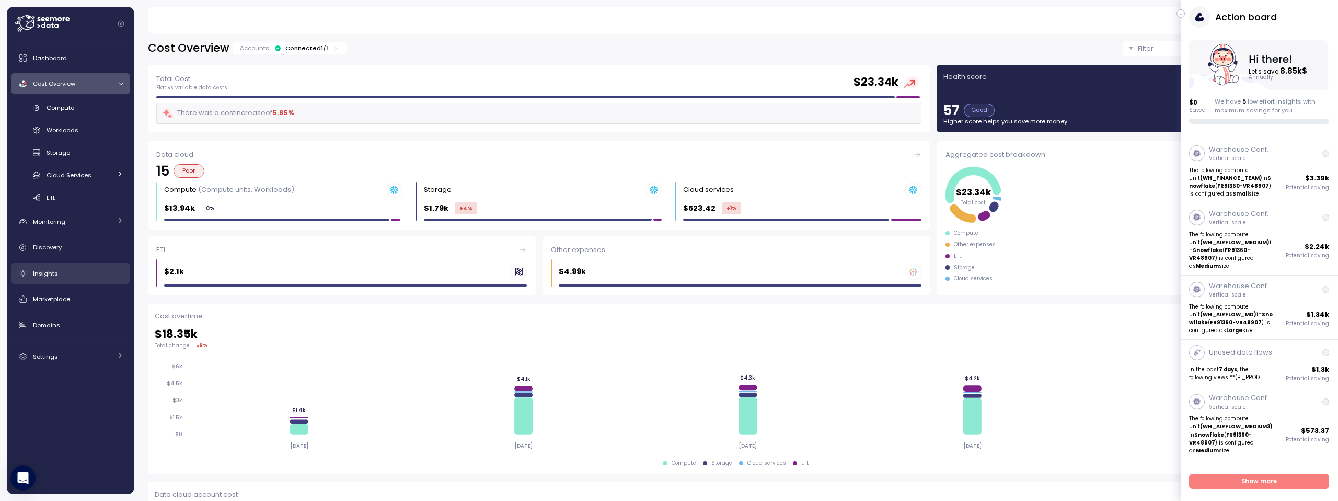
click at [42, 274] on span "Insights" at bounding box center [45, 273] width 25 height 8
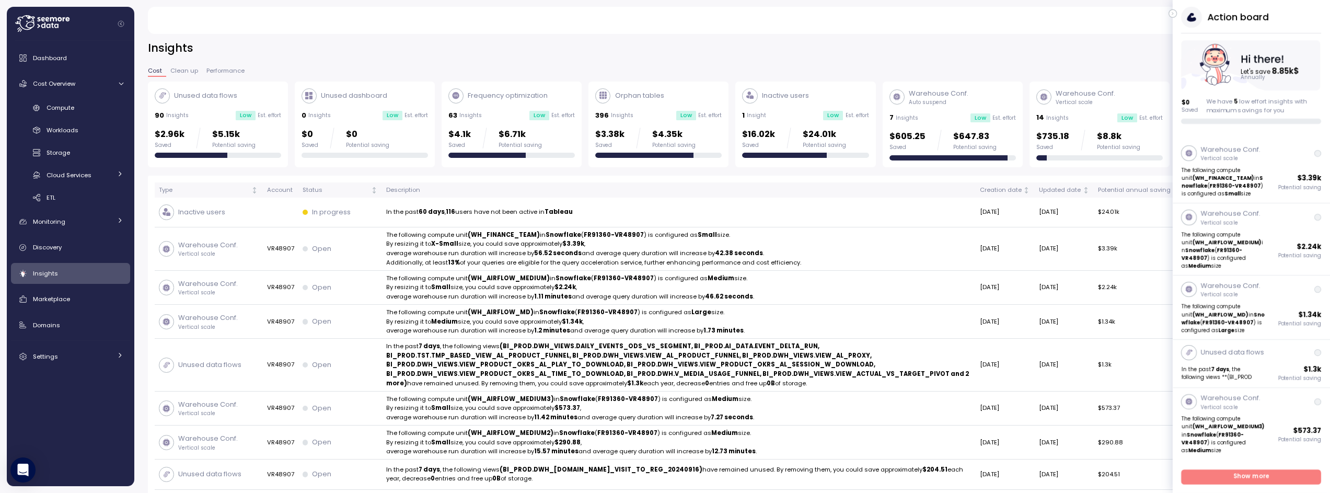
click at [1179, 13] on div "Action board Let's save 8.85k $ Annually $ 0 Saved We have 5 low effort insight…" at bounding box center [1251, 65] width 157 height 117
click at [1176, 14] on button "button" at bounding box center [1173, 13] width 8 height 8
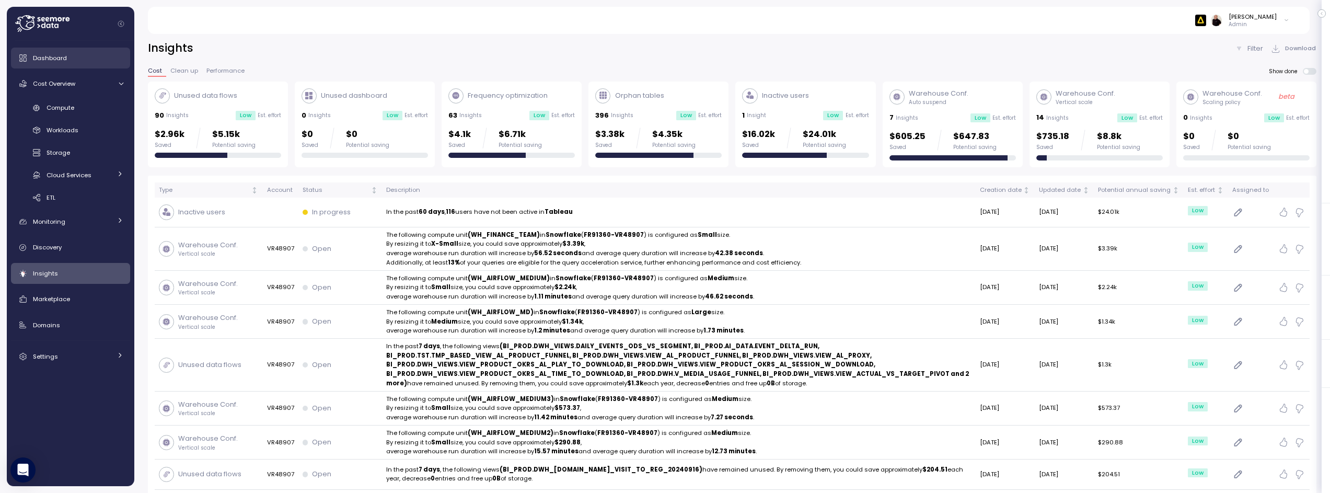
click at [53, 56] on span "Dashboard" at bounding box center [50, 58] width 34 height 8
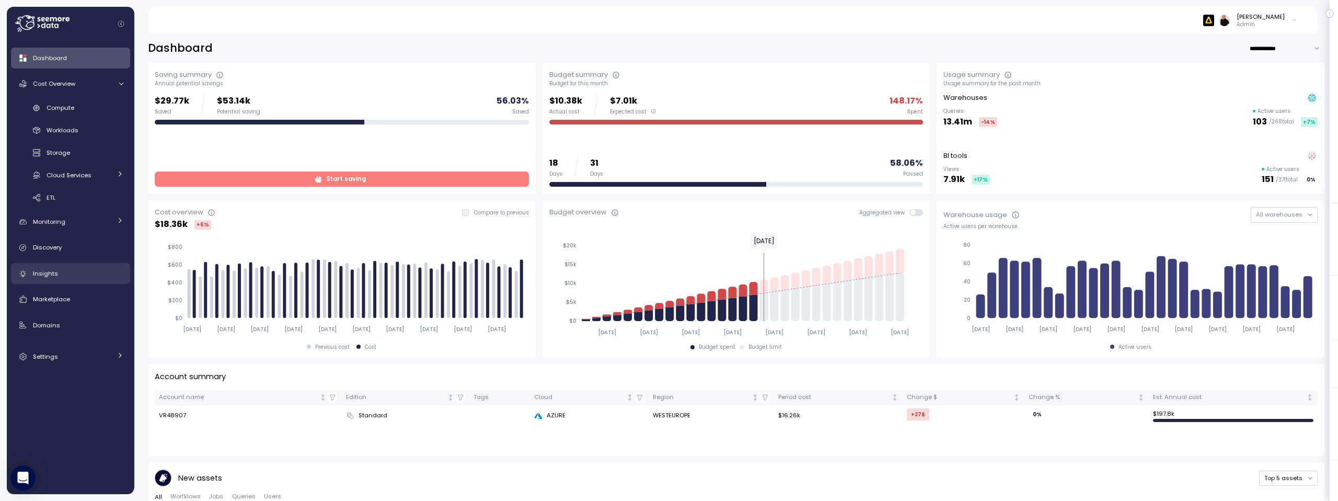
click at [67, 272] on div "Insights" at bounding box center [78, 273] width 90 height 10
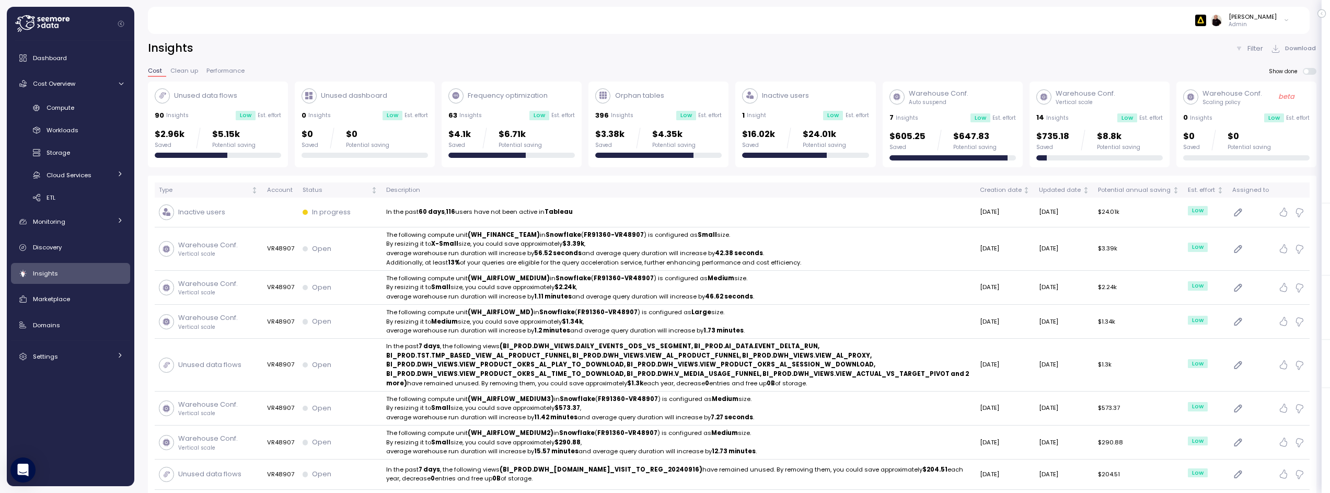
click at [1314, 71] on span at bounding box center [1313, 71] width 8 height 7
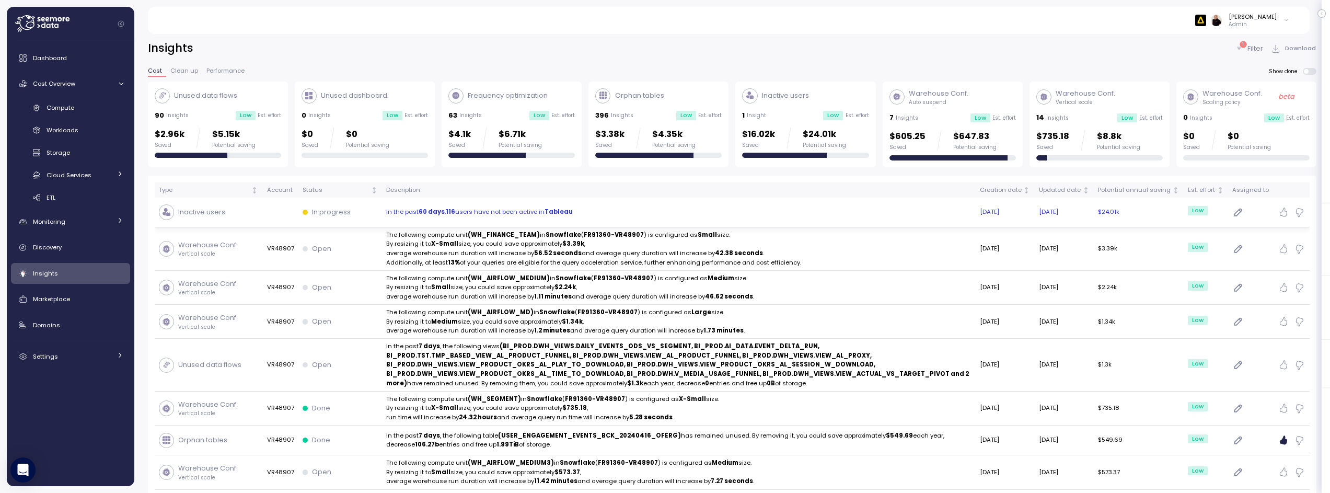
click at [539, 211] on p "In the past 60 days , 116 users have not been active in Tableau" at bounding box center [678, 212] width 585 height 9
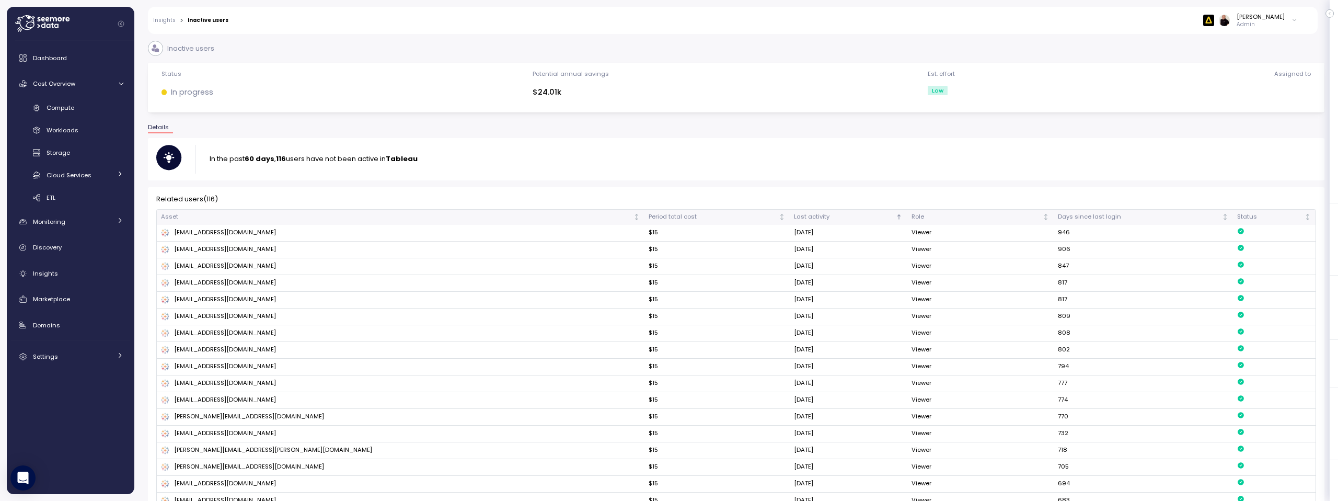
click at [162, 18] on link "Insights" at bounding box center [164, 20] width 22 height 5
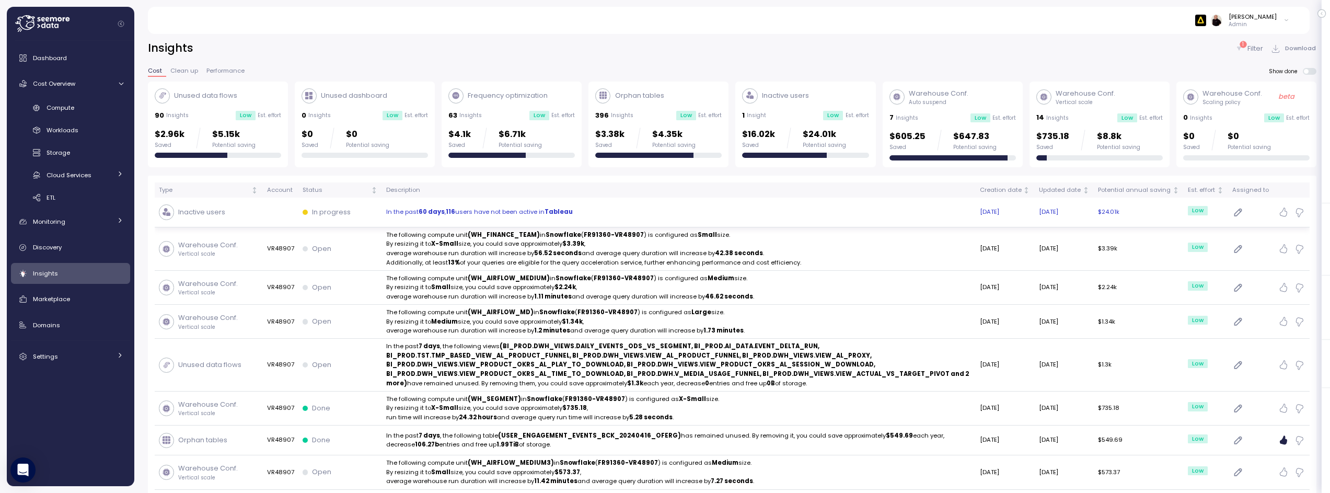
click at [551, 213] on strong "Tableau" at bounding box center [559, 212] width 28 height 8
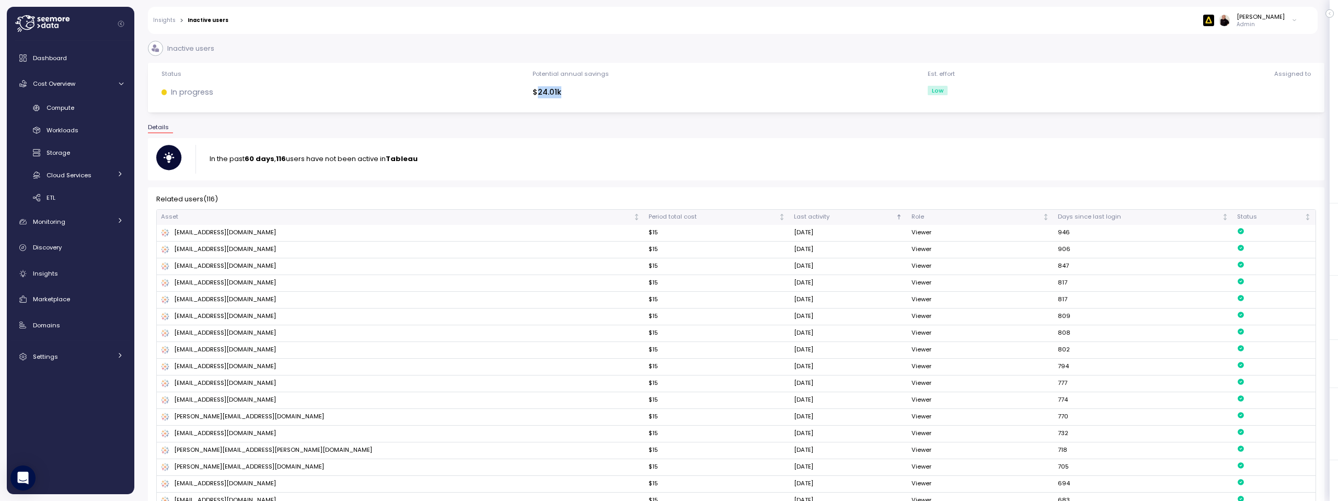
drag, startPoint x: 537, startPoint y: 95, endPoint x: 586, endPoint y: 97, distance: 48.7
click at [586, 97] on div "$24.01k" at bounding box center [571, 92] width 76 height 12
click at [162, 21] on link "Insights" at bounding box center [164, 20] width 22 height 5
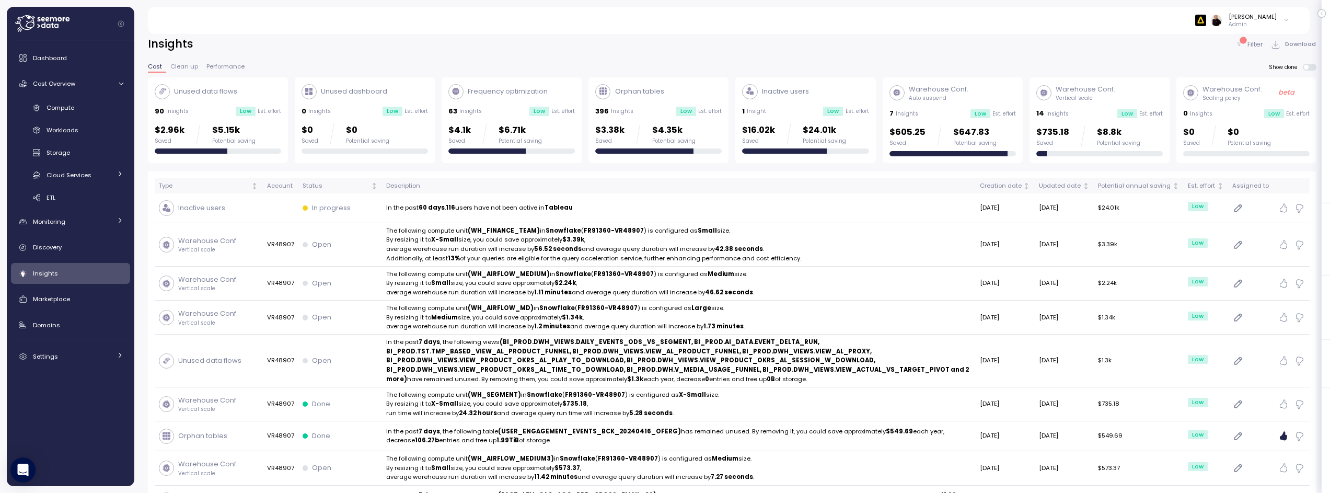
scroll to position [2, 0]
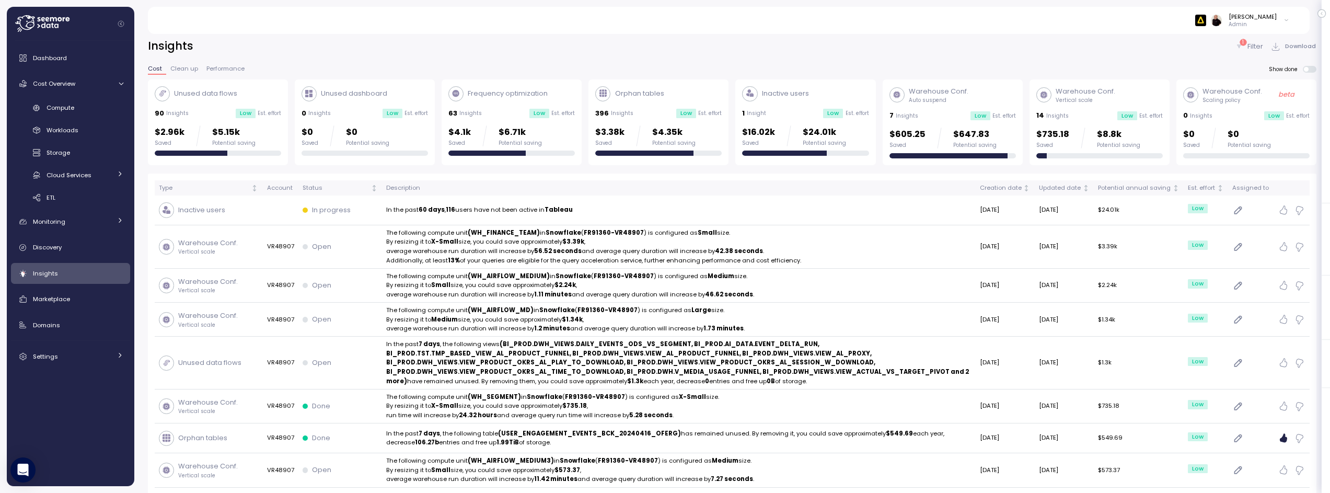
click at [1206, 21] on img at bounding box center [1200, 20] width 11 height 11
click at [1248, 86] on div "at-bay" at bounding box center [1238, 87] width 68 height 9
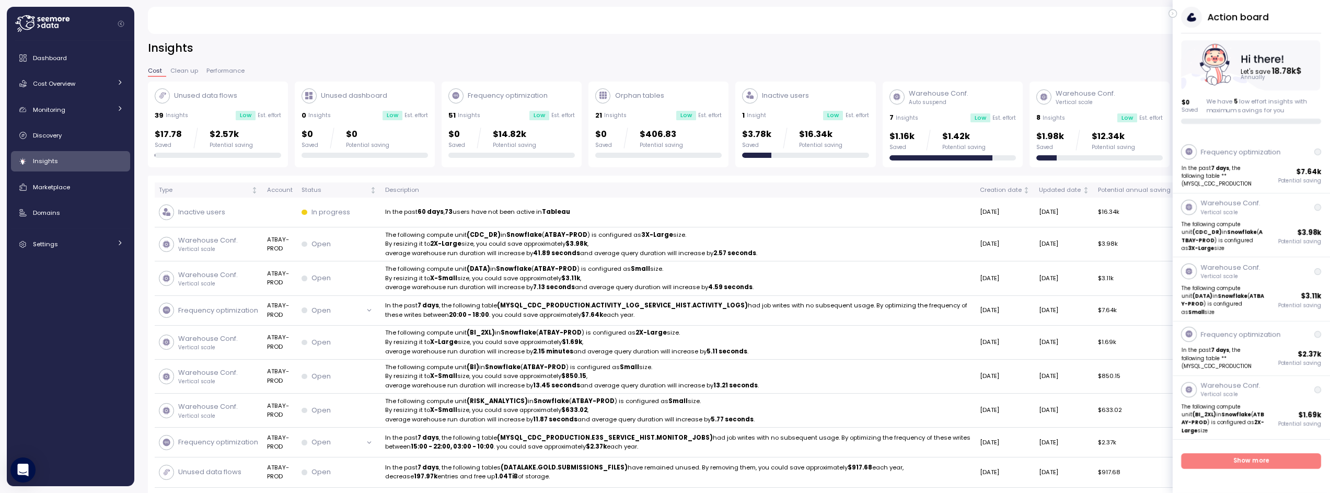
click at [1172, 14] on icon "button" at bounding box center [1172, 14] width 1 height 3
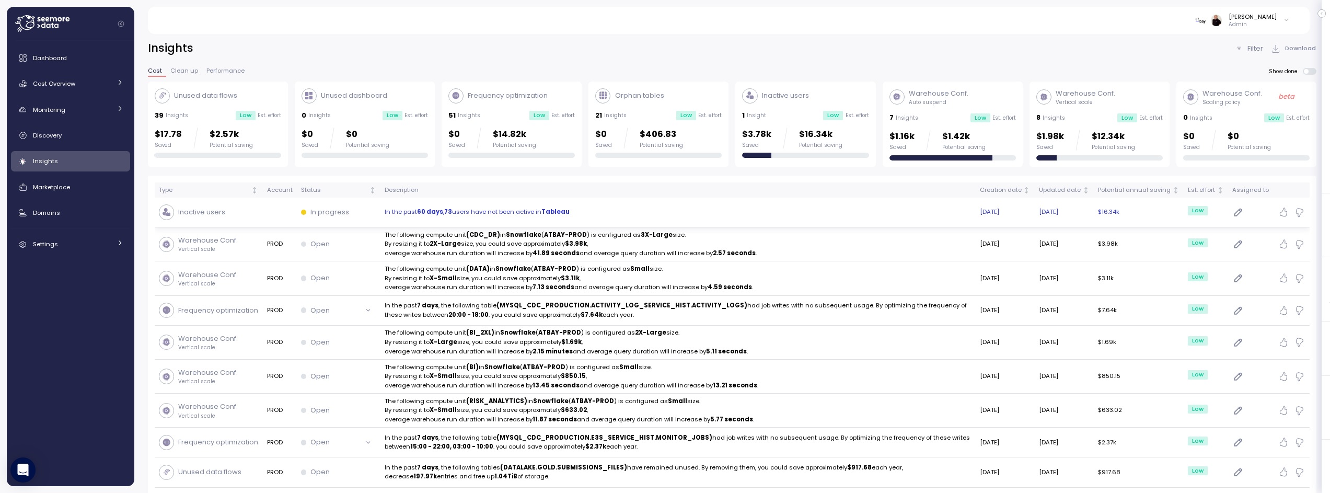
click at [512, 215] on p "In the past 60 days , 73 users have not been active in [GEOGRAPHIC_DATA]" at bounding box center [678, 212] width 587 height 9
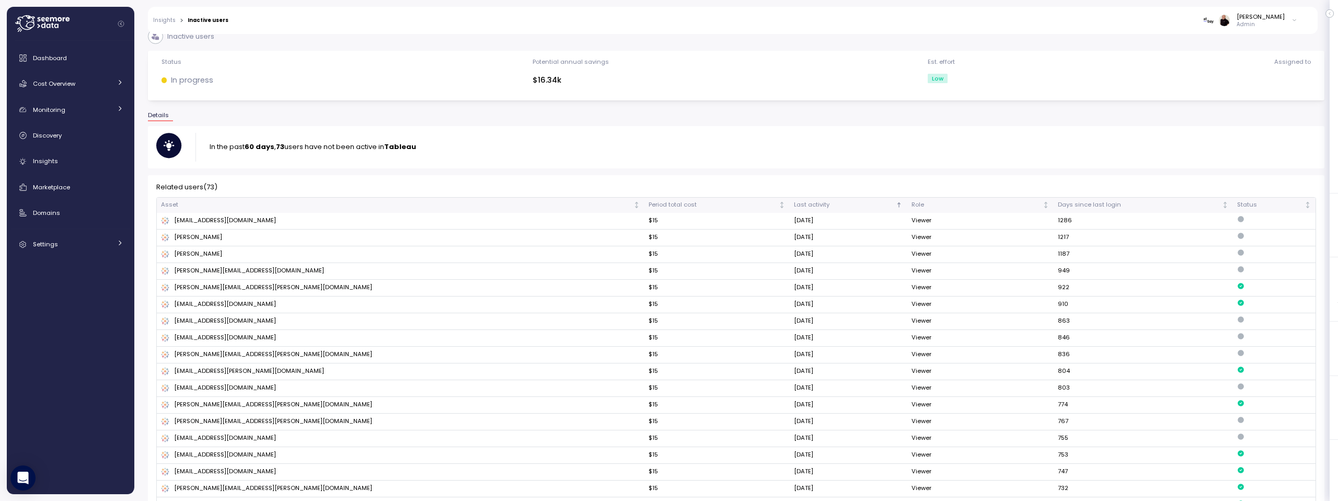
scroll to position [14, 0]
drag, startPoint x: 1096, startPoint y: 217, endPoint x: 1063, endPoint y: 218, distance: 33.5
click at [1063, 218] on td "1286" at bounding box center [1143, 219] width 179 height 17
drag, startPoint x: 1084, startPoint y: 235, endPoint x: 1032, endPoint y: 237, distance: 51.3
click at [1032, 237] on tr "[PERSON_NAME] $15 [DATE] Viewer 1217" at bounding box center [736, 235] width 1159 height 17
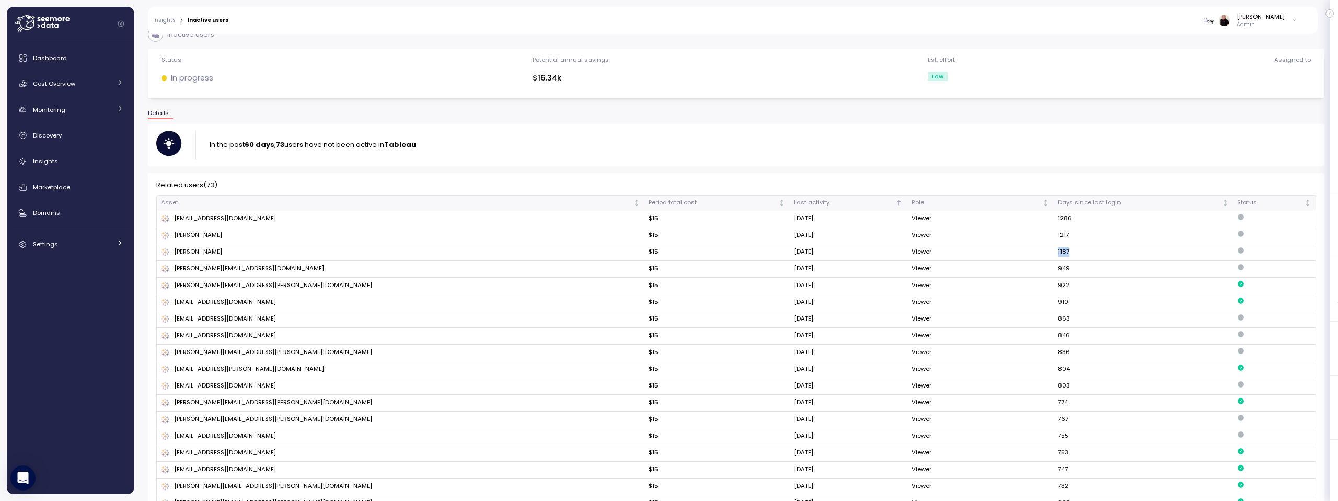
drag, startPoint x: 1084, startPoint y: 254, endPoint x: 1049, endPoint y: 251, distance: 35.1
click at [1049, 251] on tr "[PERSON_NAME] $15 [DATE] Viewer 1187" at bounding box center [736, 252] width 1159 height 17
drag, startPoint x: 861, startPoint y: 251, endPoint x: 791, endPoint y: 249, distance: 69.6
click at [791, 249] on tr "[PERSON_NAME] $15 [DATE] Viewer 1187" at bounding box center [736, 252] width 1159 height 17
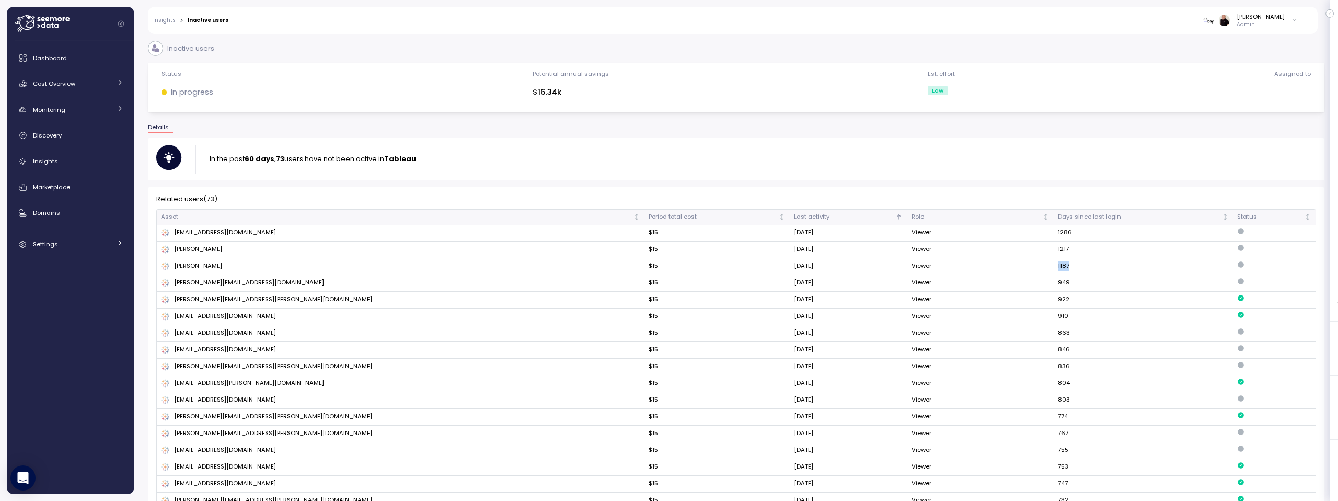
drag, startPoint x: 401, startPoint y: 232, endPoint x: 389, endPoint y: 232, distance: 12.0
click at [389, 232] on div "[EMAIL_ADDRESS][DOMAIN_NAME]" at bounding box center [400, 232] width 479 height 9
drag, startPoint x: 859, startPoint y: 232, endPoint x: 814, endPoint y: 234, distance: 45.0
click at [814, 234] on td "[DATE]" at bounding box center [849, 233] width 118 height 17
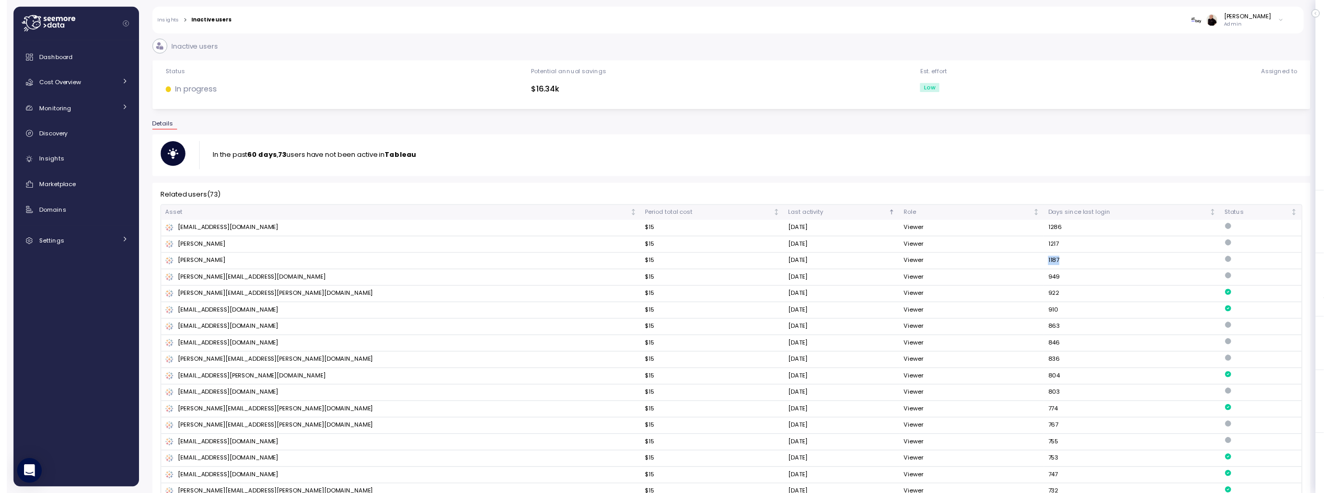
scroll to position [2, 0]
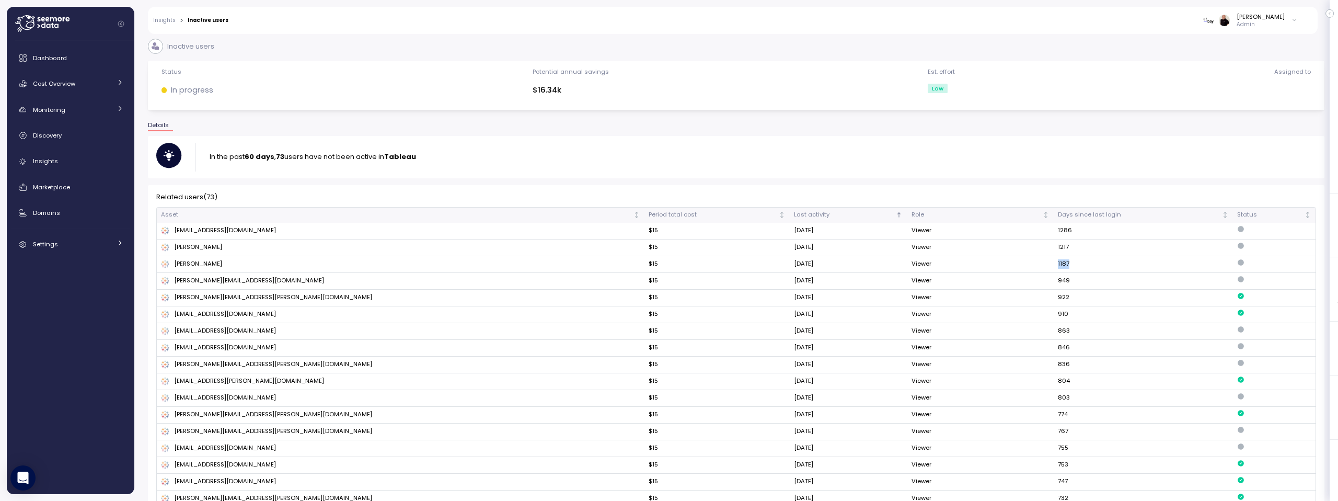
click at [159, 21] on link "Insights" at bounding box center [164, 20] width 22 height 5
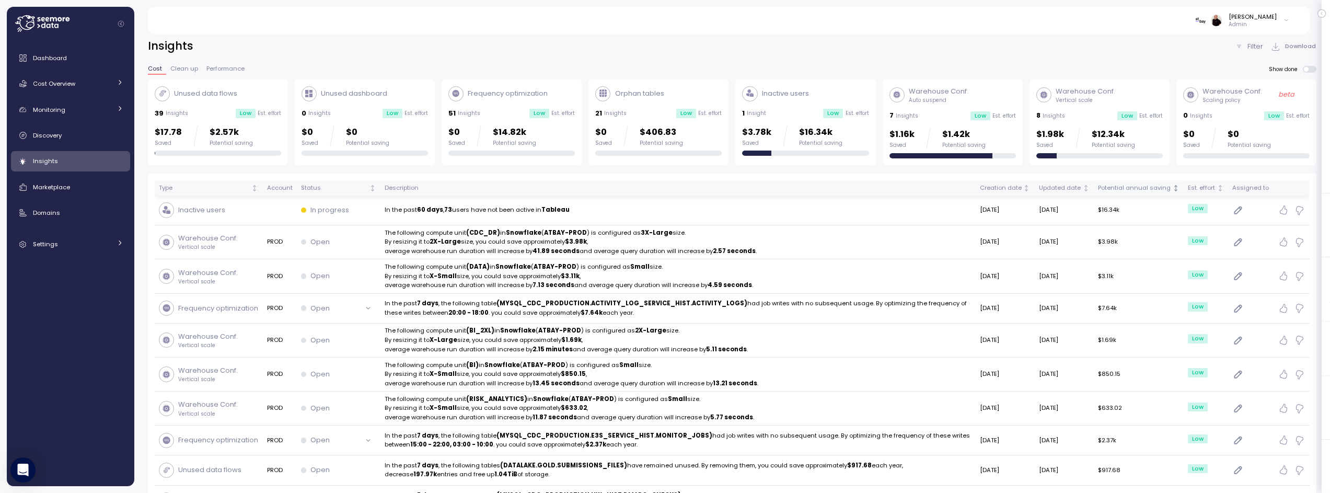
click at [1133, 188] on div "Potential annual saving" at bounding box center [1134, 187] width 73 height 9
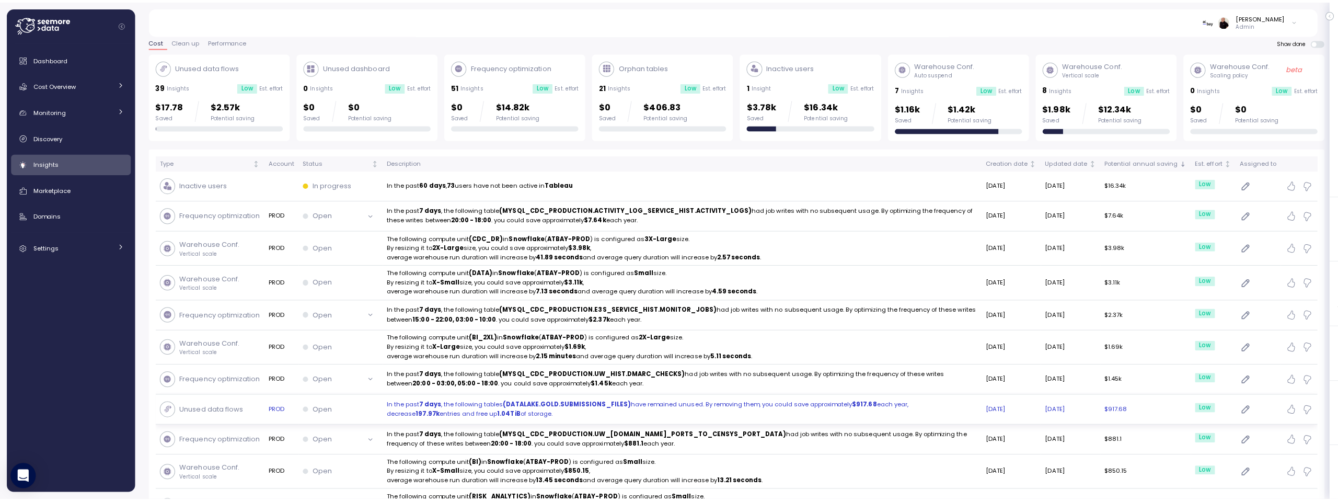
scroll to position [54, 0]
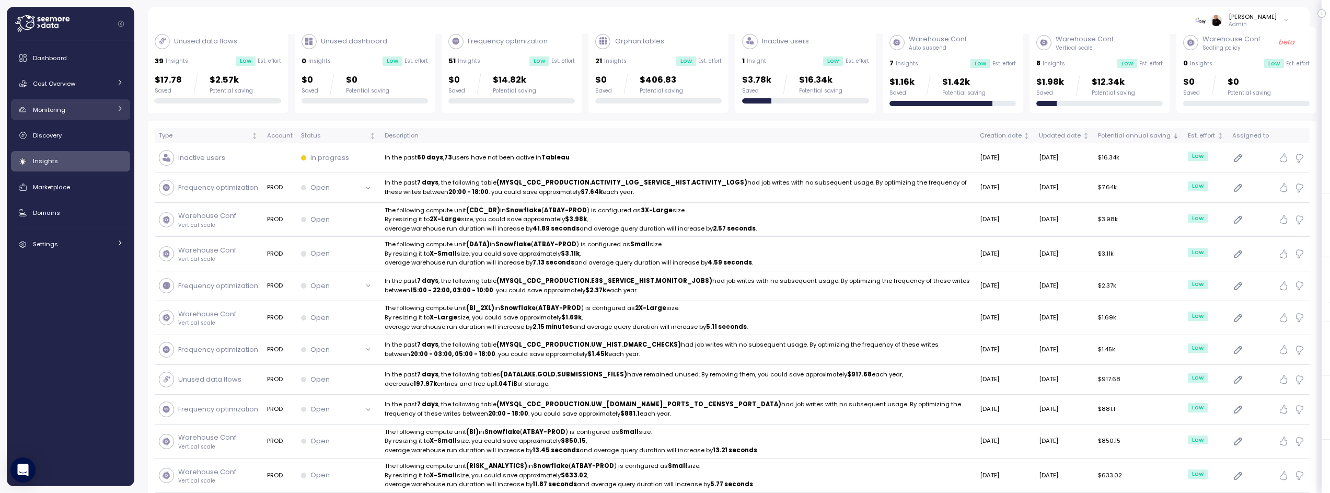
click at [73, 107] on div "Monitoring" at bounding box center [72, 110] width 78 height 10
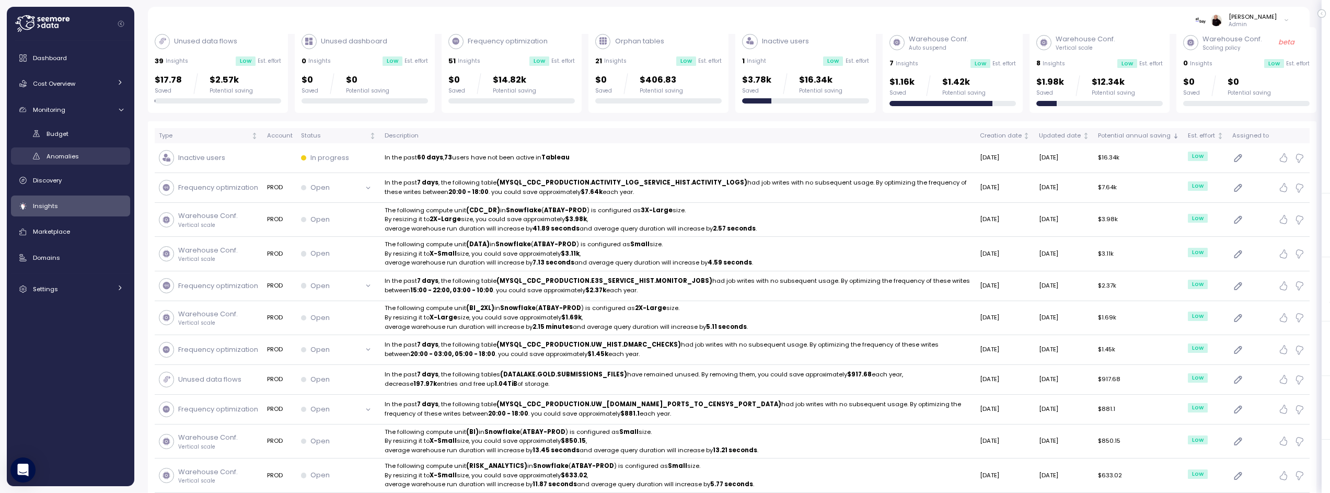
click at [69, 154] on span "Anomalies" at bounding box center [63, 156] width 32 height 8
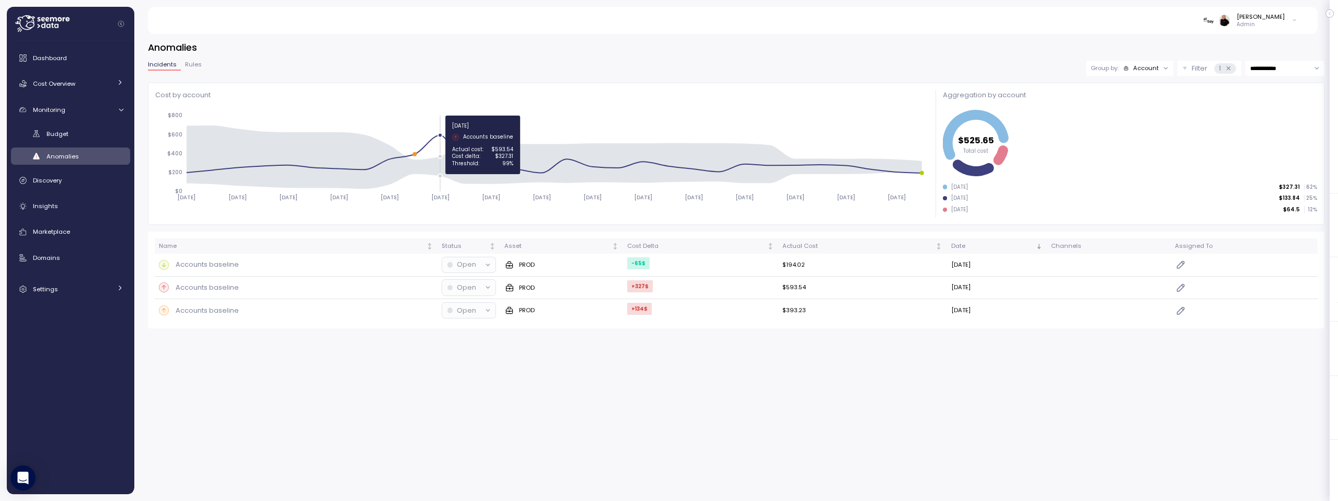
click at [439, 136] on circle at bounding box center [440, 135] width 4 height 4
click at [196, 286] on p "Accounts baseline" at bounding box center [207, 287] width 63 height 10
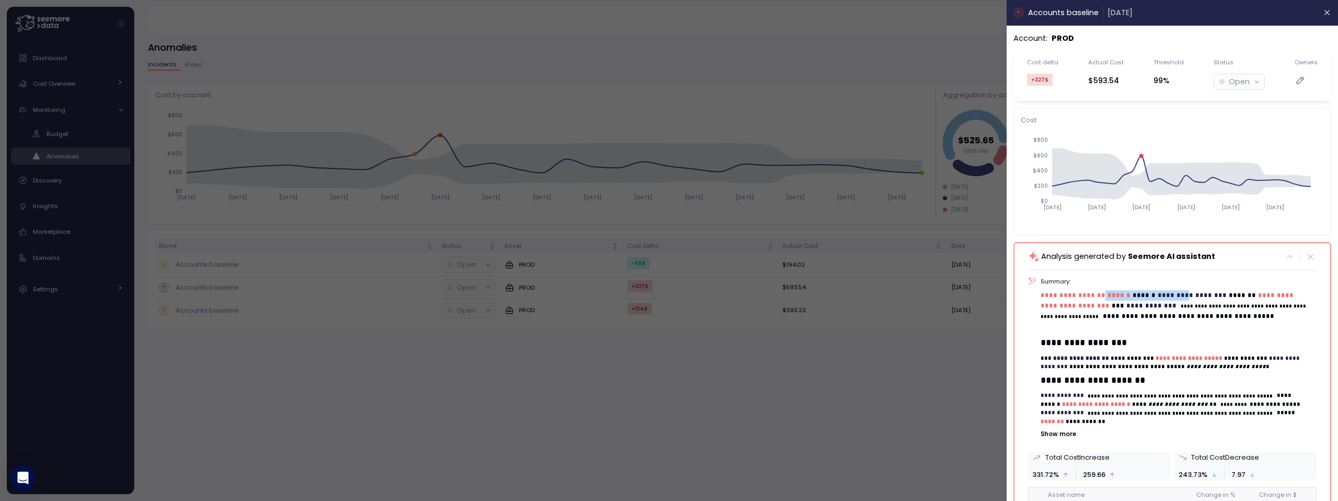
drag, startPoint x: 1102, startPoint y: 294, endPoint x: 1189, endPoint y: 296, distance: 86.8
click at [1189, 296] on p "**********" at bounding box center [1175, 311] width 268 height 42
drag, startPoint x: 1199, startPoint y: 295, endPoint x: 1228, endPoint y: 294, distance: 29.3
click at [1228, 294] on p "**********" at bounding box center [1175, 311] width 268 height 42
drag, startPoint x: 1045, startPoint y: 306, endPoint x: 1090, endPoint y: 307, distance: 44.4
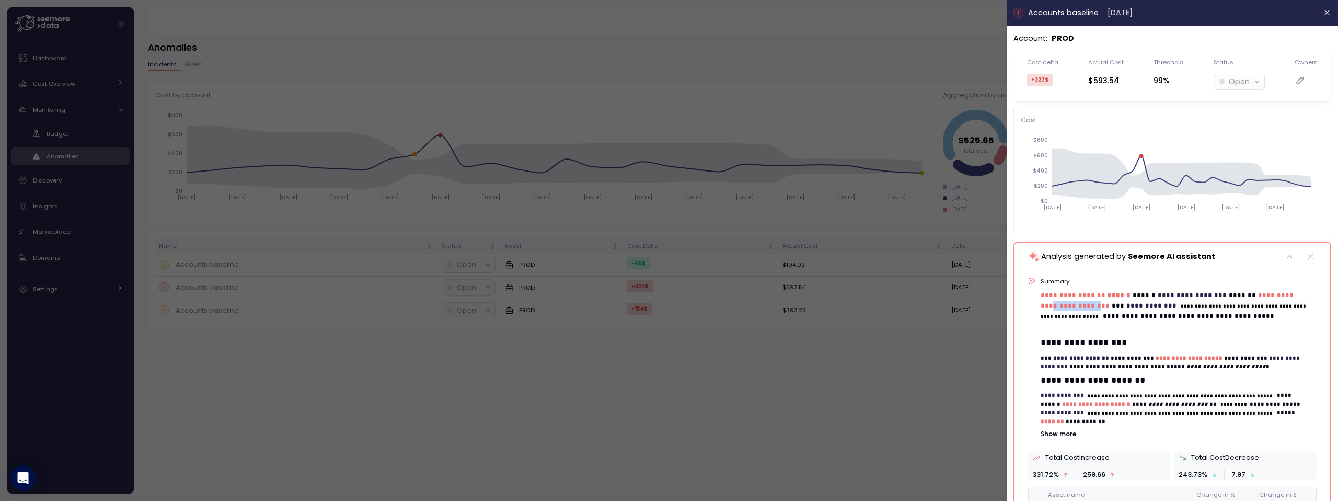
click at [1090, 307] on span "**********" at bounding box center [1168, 300] width 255 height 17
drag, startPoint x: 1168, startPoint y: 306, endPoint x: 1213, endPoint y: 307, distance: 45.0
click at [1213, 307] on code "**********" at bounding box center [1174, 311] width 267 height 17
drag, startPoint x: 1190, startPoint y: 318, endPoint x: 1223, endPoint y: 321, distance: 32.6
click at [1223, 321] on p "**********" at bounding box center [1175, 311] width 268 height 42
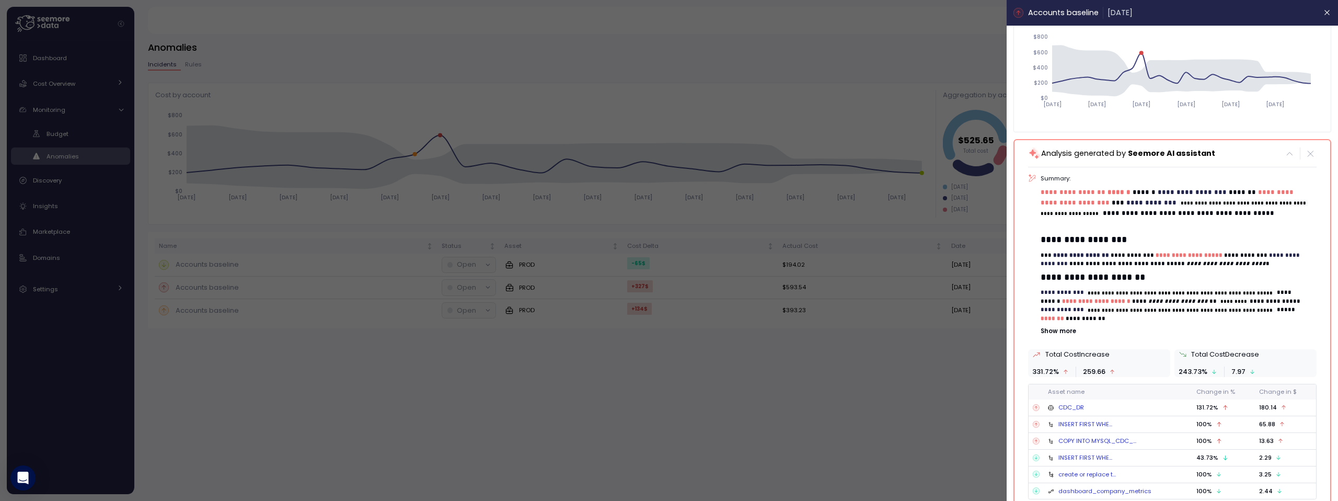
scroll to position [120, 0]
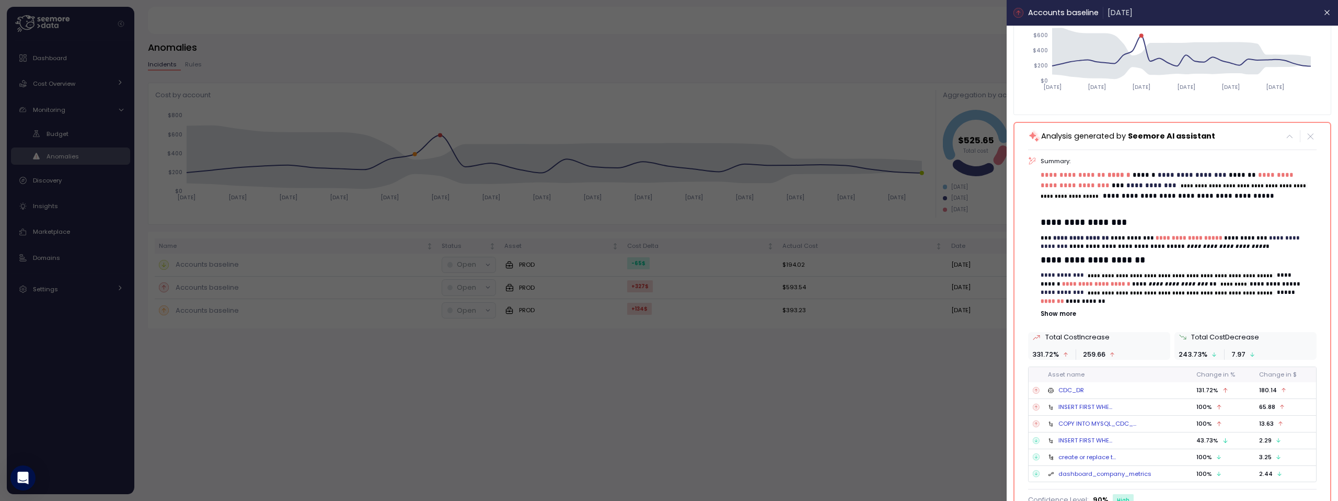
click at [1055, 315] on p "Show more" at bounding box center [1178, 313] width 275 height 8
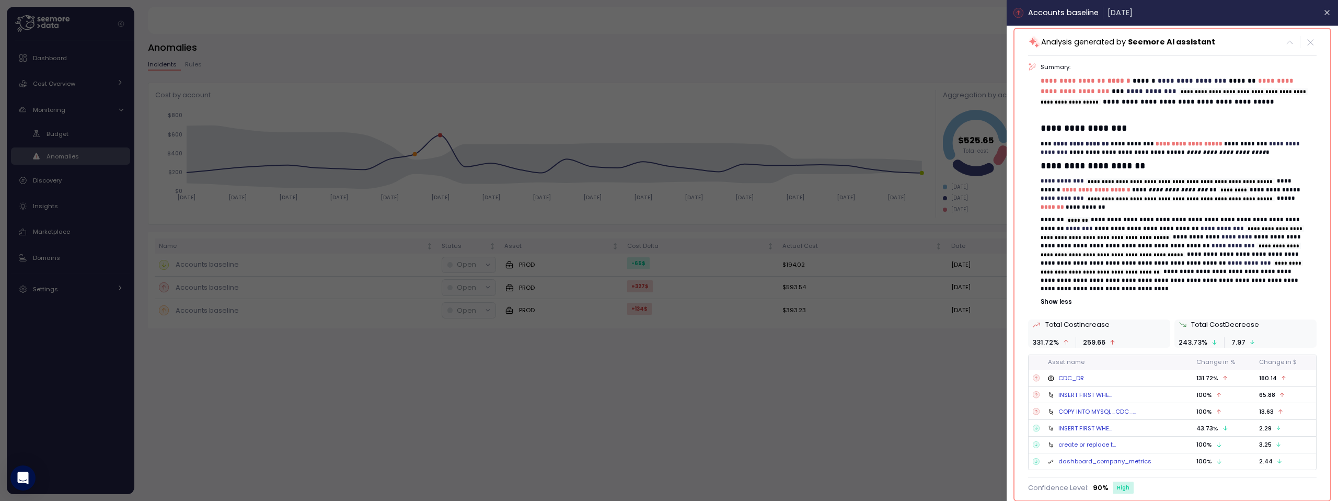
scroll to position [215, 0]
drag, startPoint x: 1271, startPoint y: 377, endPoint x: 1251, endPoint y: 379, distance: 19.4
click at [1255, 379] on td "180.14" at bounding box center [1285, 378] width 61 height 17
drag, startPoint x: 1192, startPoint y: 378, endPoint x: 1220, endPoint y: 377, distance: 28.3
click at [1220, 377] on td "131.72 %" at bounding box center [1223, 378] width 63 height 17
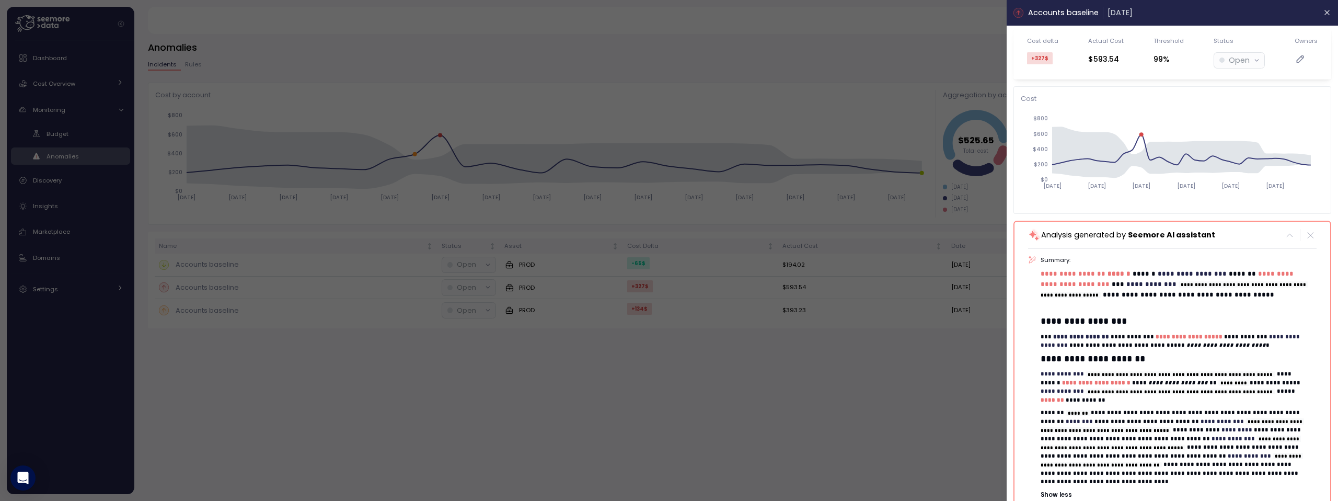
scroll to position [15, 0]
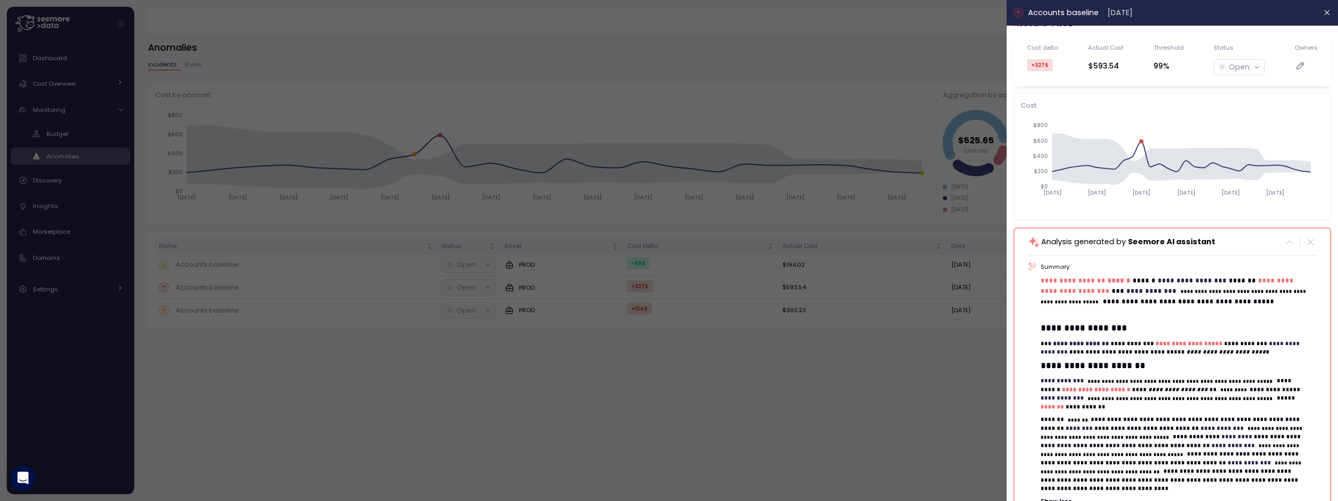
click at [963, 378] on div at bounding box center [669, 250] width 1338 height 501
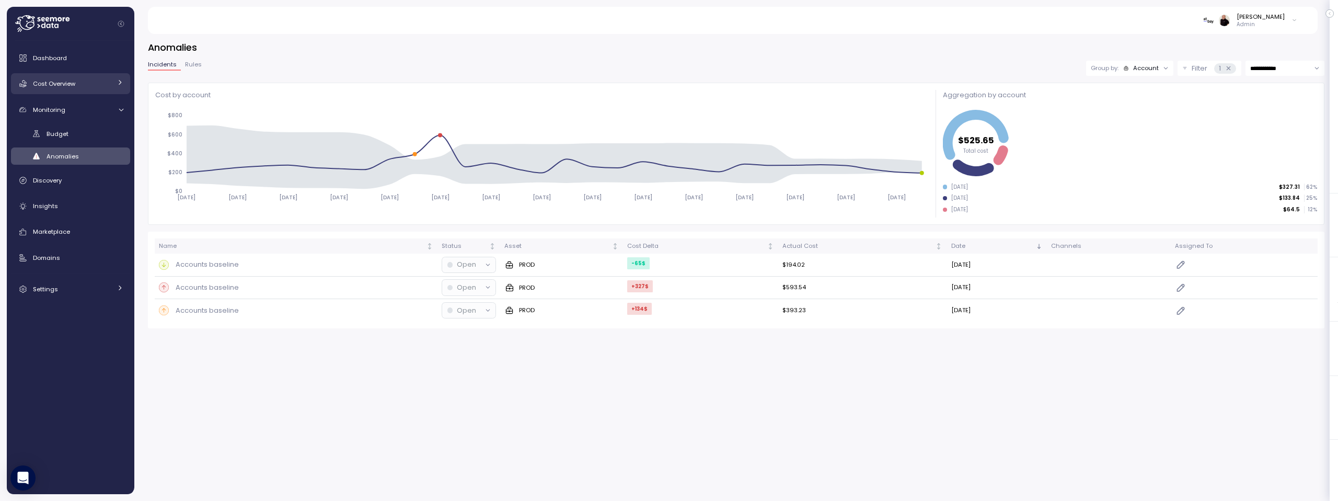
click at [70, 80] on span "Cost Overview" at bounding box center [54, 83] width 42 height 8
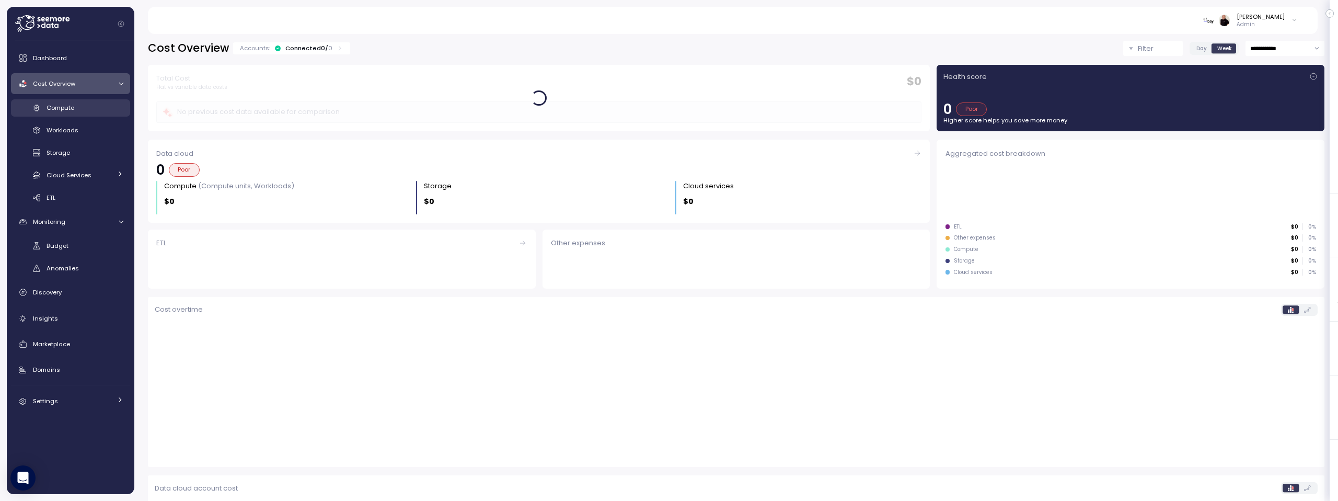
click at [67, 109] on span "Compute" at bounding box center [61, 107] width 28 height 8
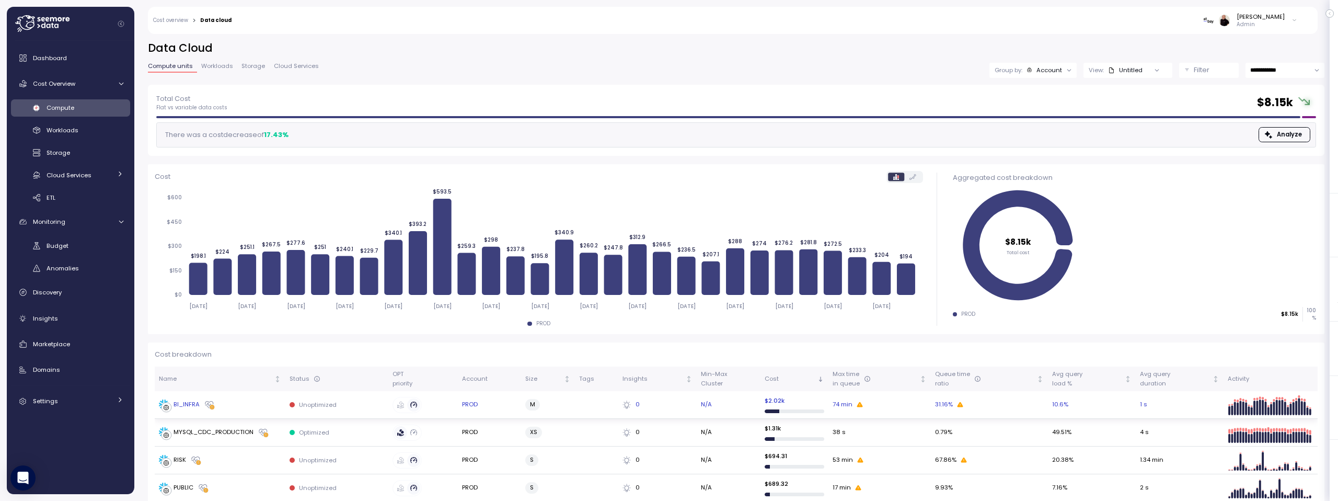
click at [190, 404] on div "BI_INFRA" at bounding box center [187, 404] width 26 height 9
click at [65, 268] on span "Anomalies" at bounding box center [63, 268] width 32 height 8
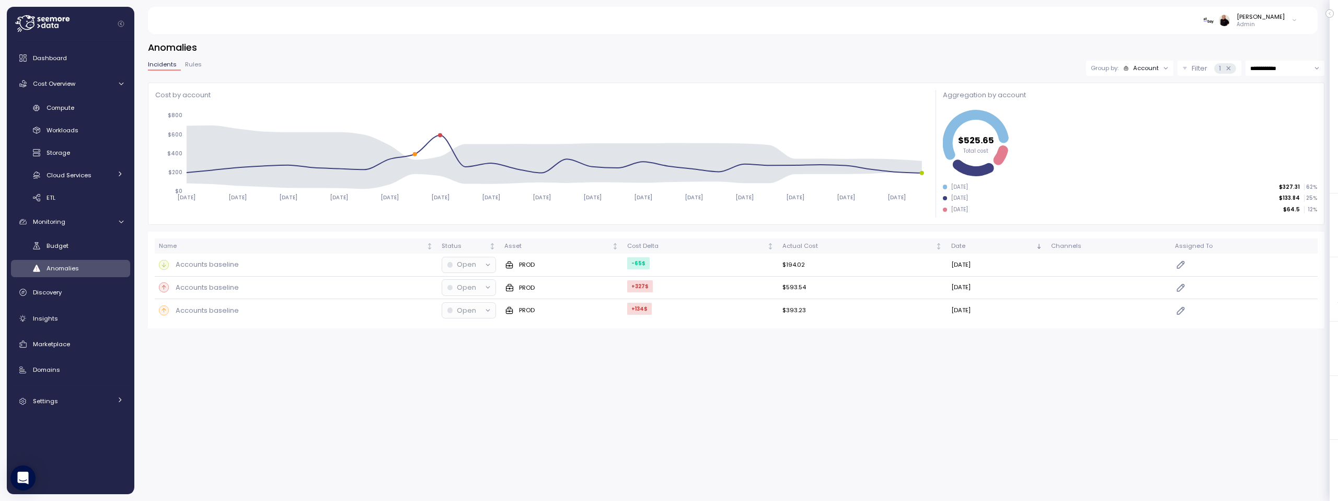
click at [1142, 67] on div "Account" at bounding box center [1146, 68] width 26 height 8
click at [1125, 105] on p "Compute unit" at bounding box center [1138, 109] width 41 height 8
